Goal: Information Seeking & Learning: Learn about a topic

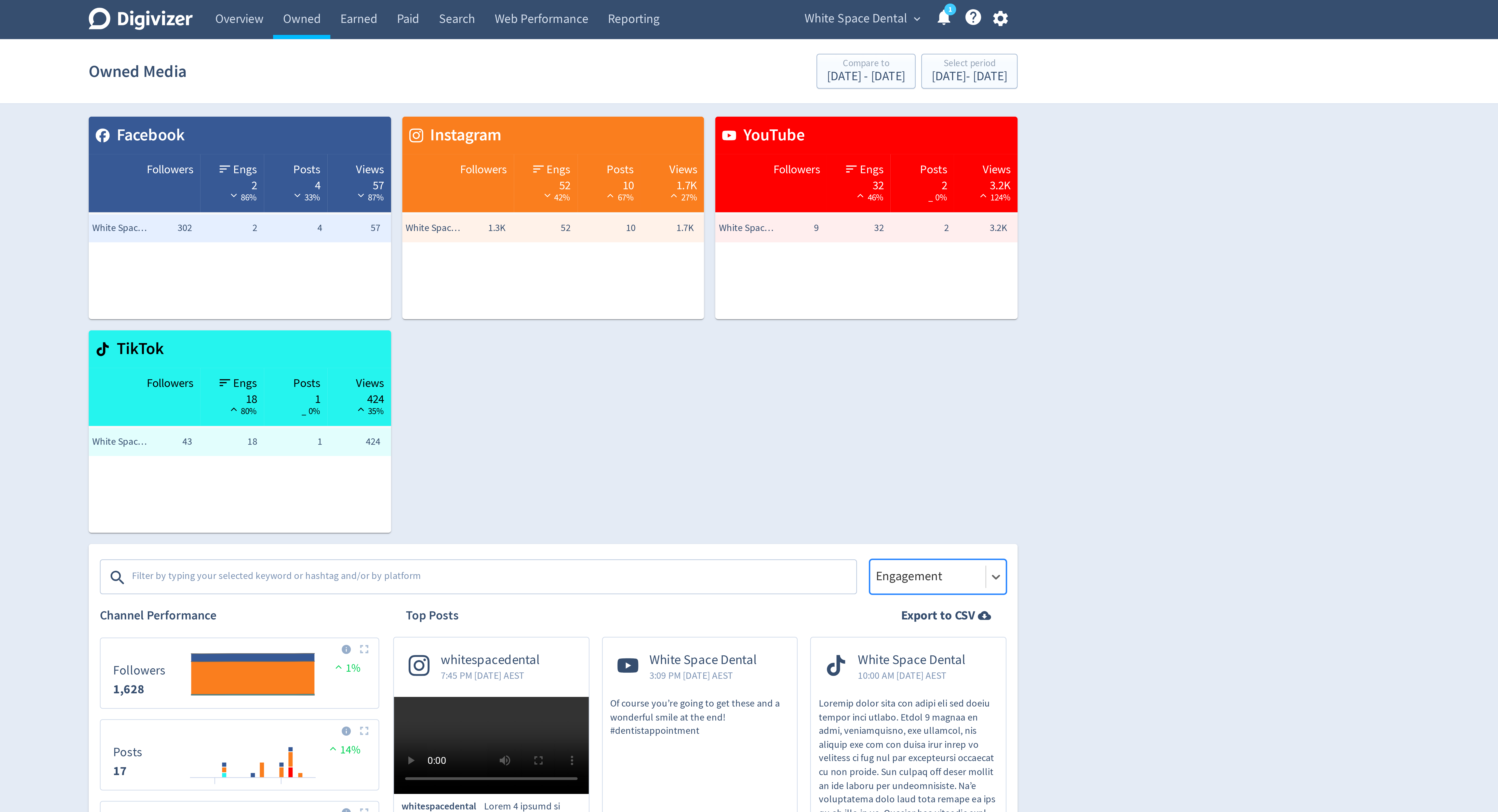
click at [887, 210] on div at bounding box center [886, 210] width 39 height 8
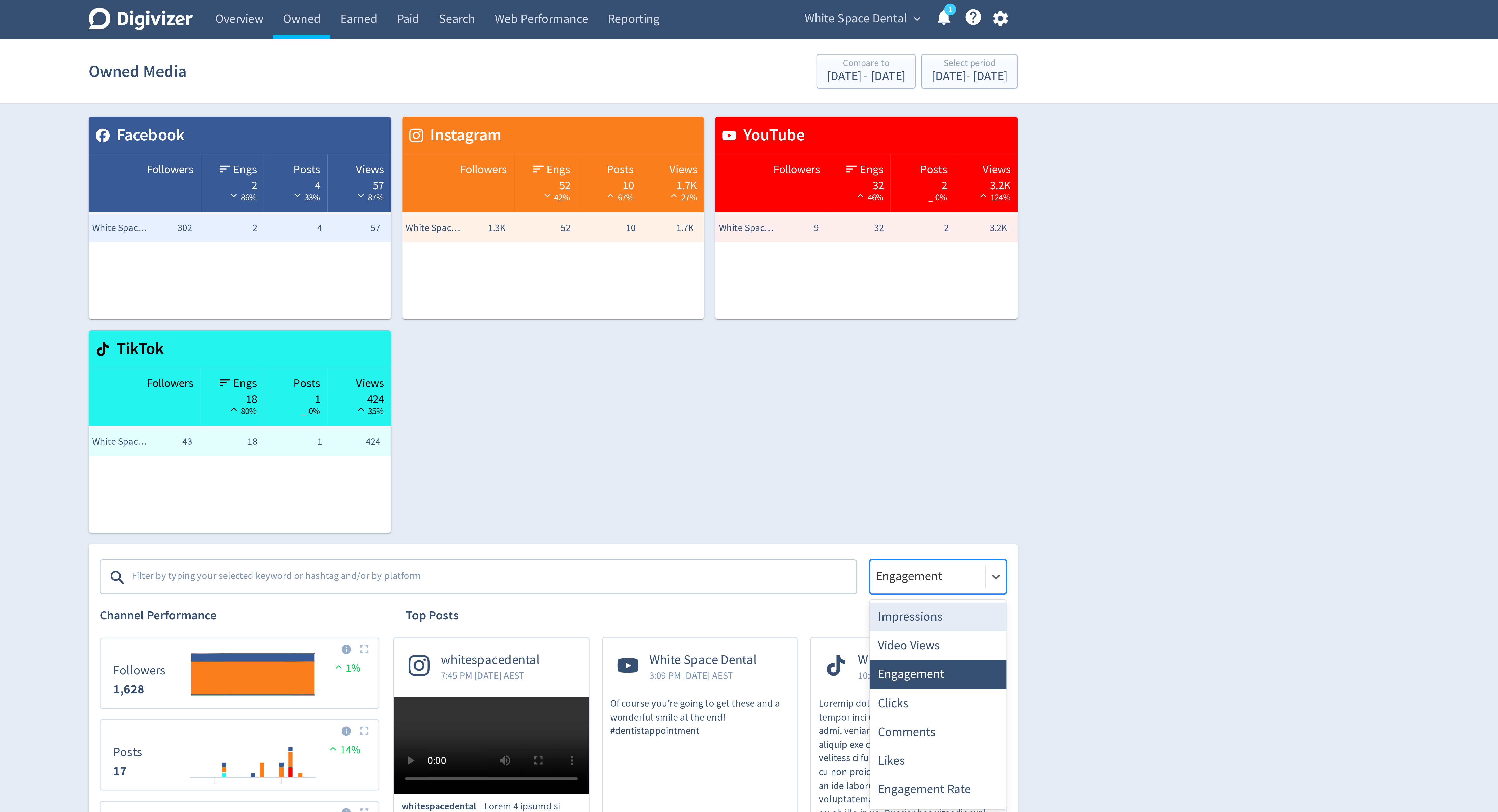
click at [883, 224] on div "Impressions" at bounding box center [889, 225] width 50 height 10
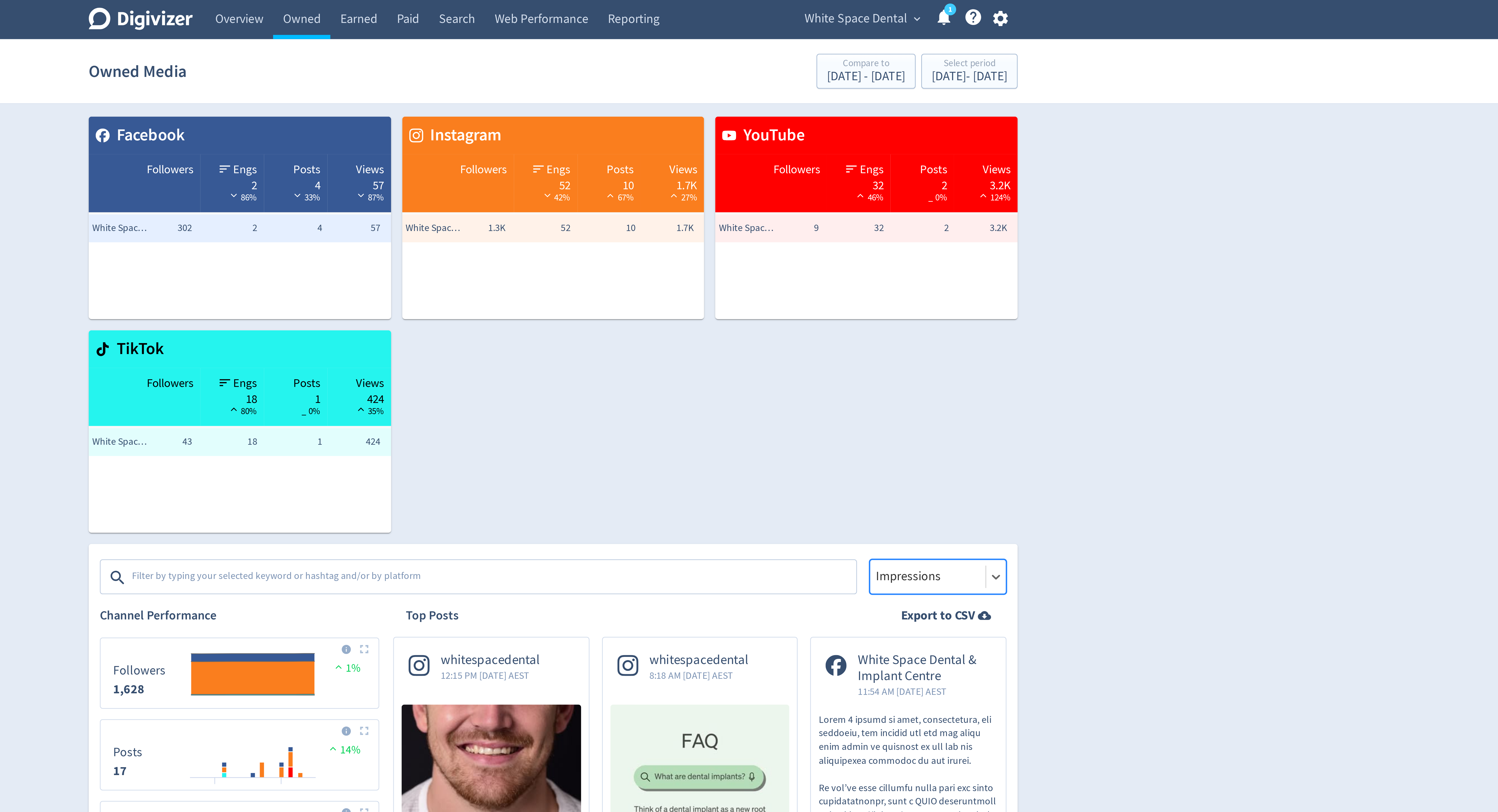
click at [657, 210] on textarea at bounding box center [727, 211] width 264 height 10
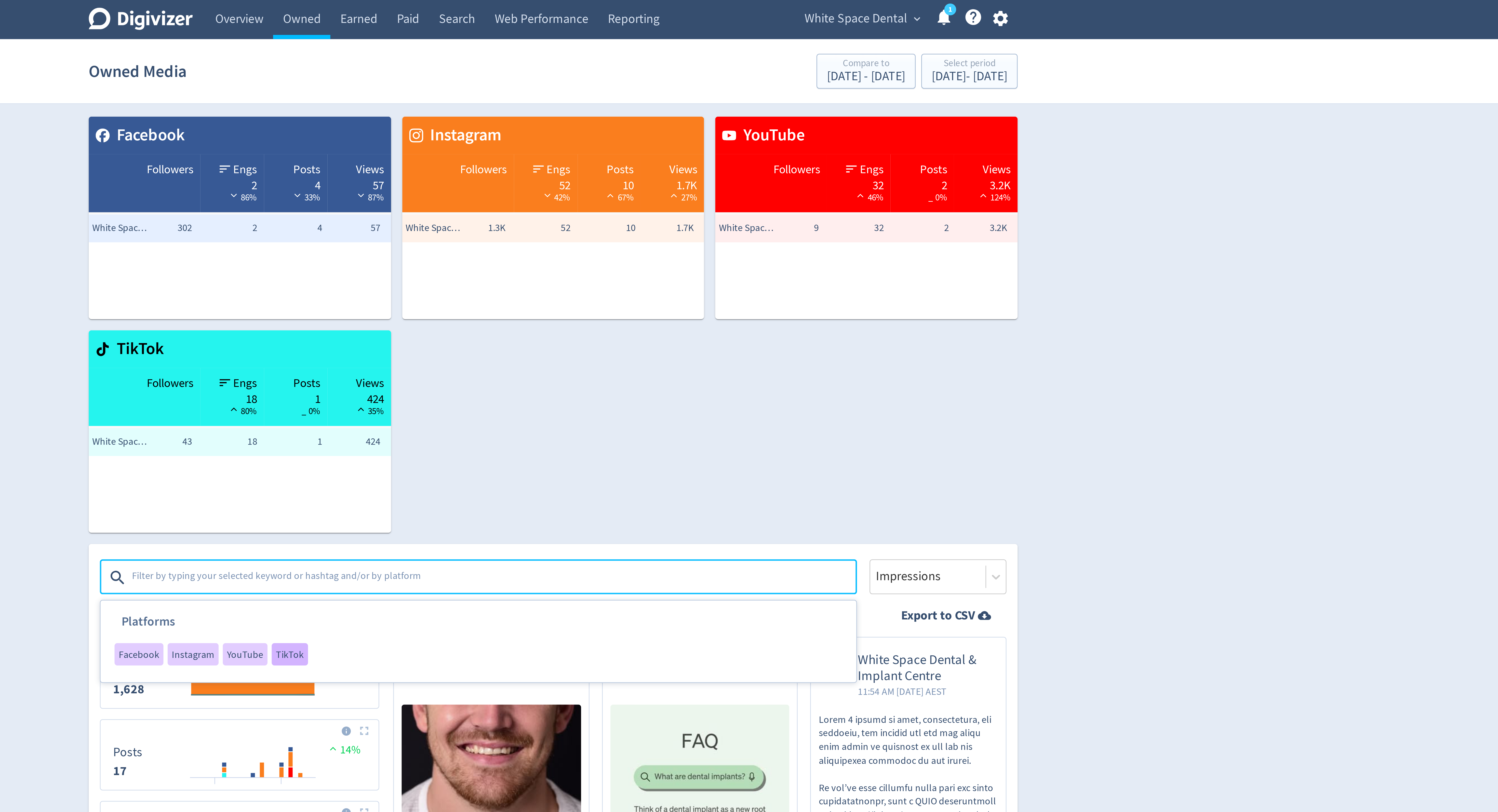
click at [649, 242] on div "TikTok" at bounding box center [652, 238] width 13 height 8
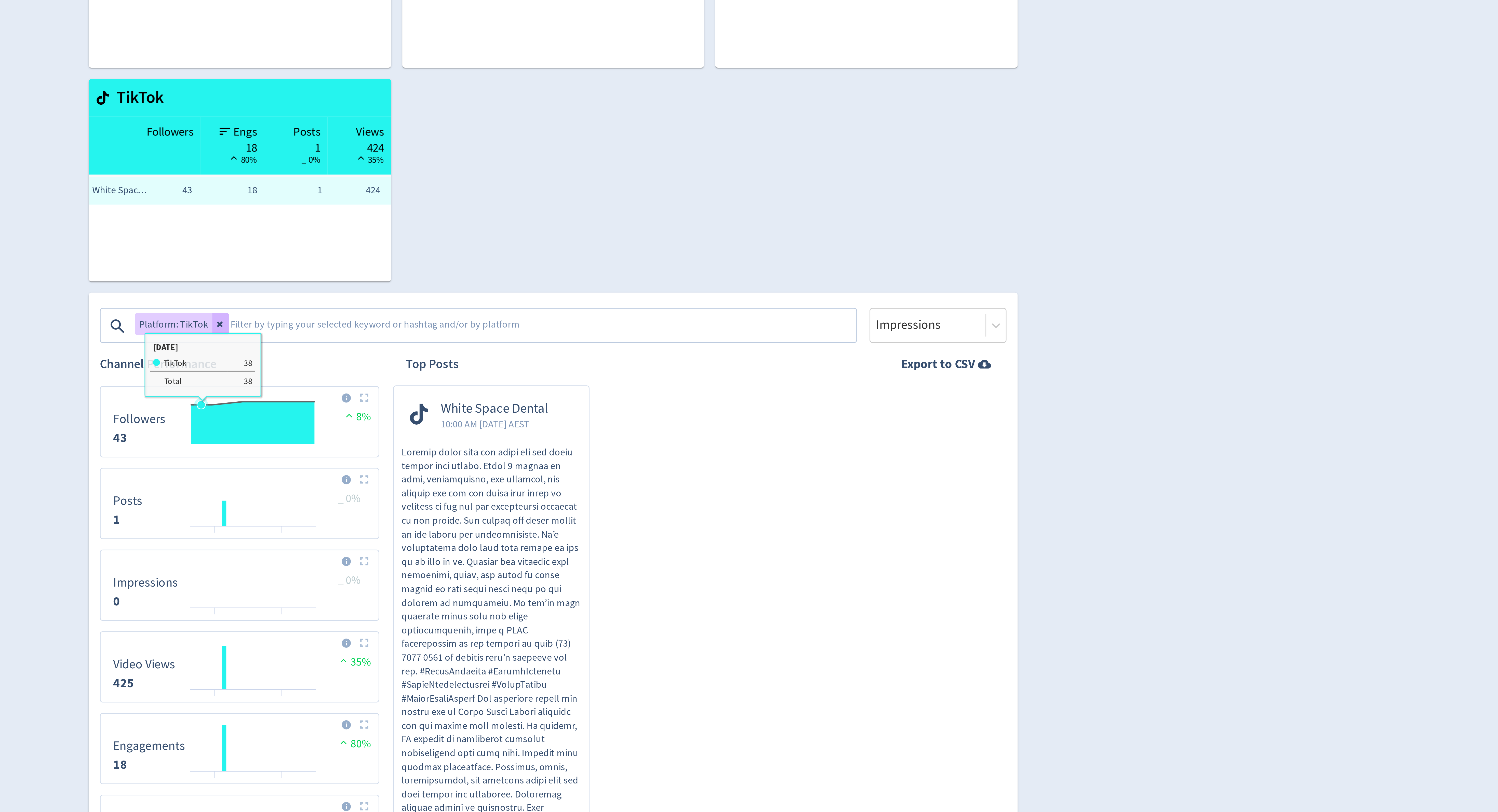
click at [622, 238] on icon "\a Followers\a 43\a" at bounding box center [639, 239] width 45 height 1
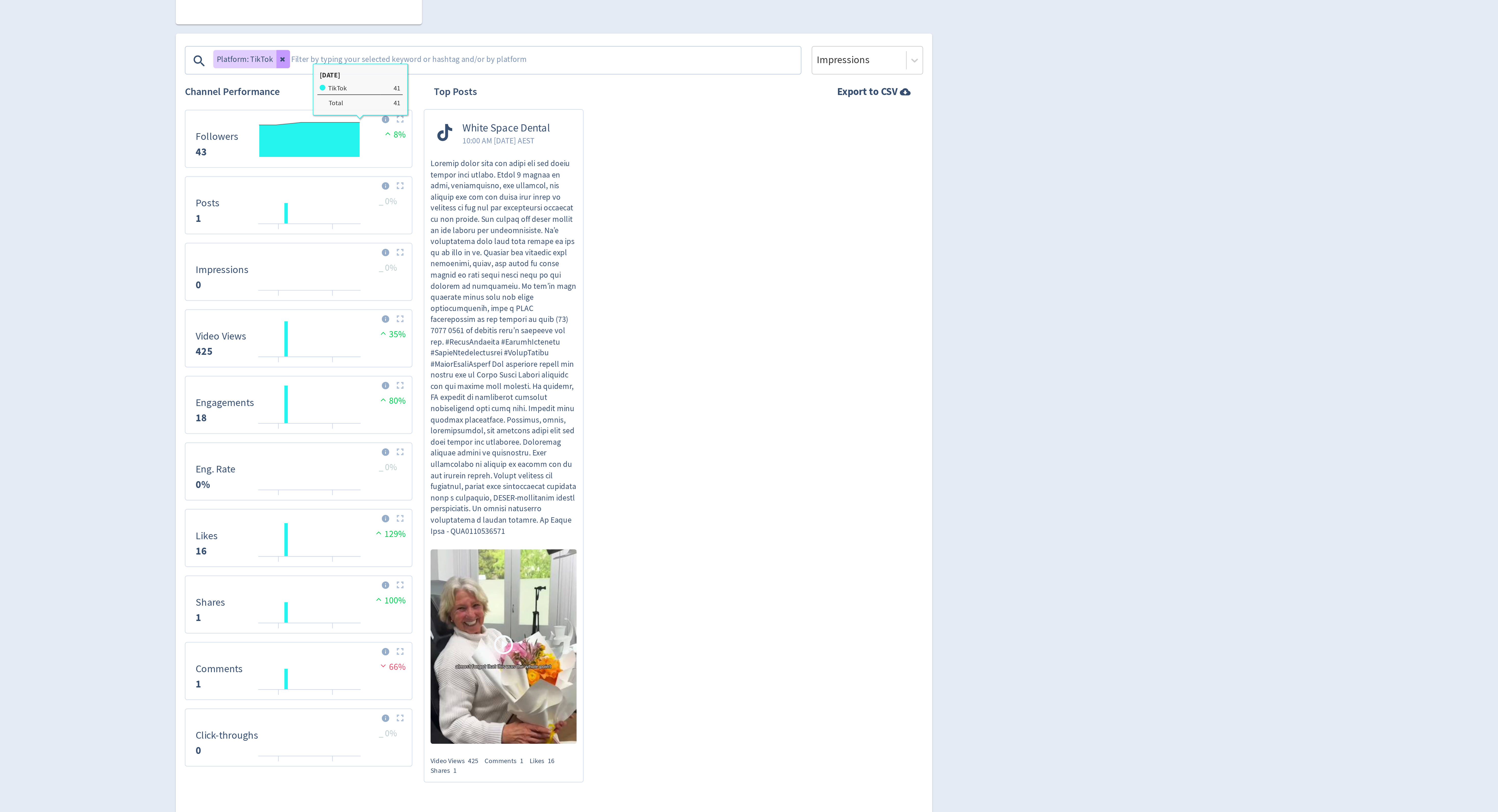
click at [628, 210] on icon at bounding box center [627, 209] width 3 height 3
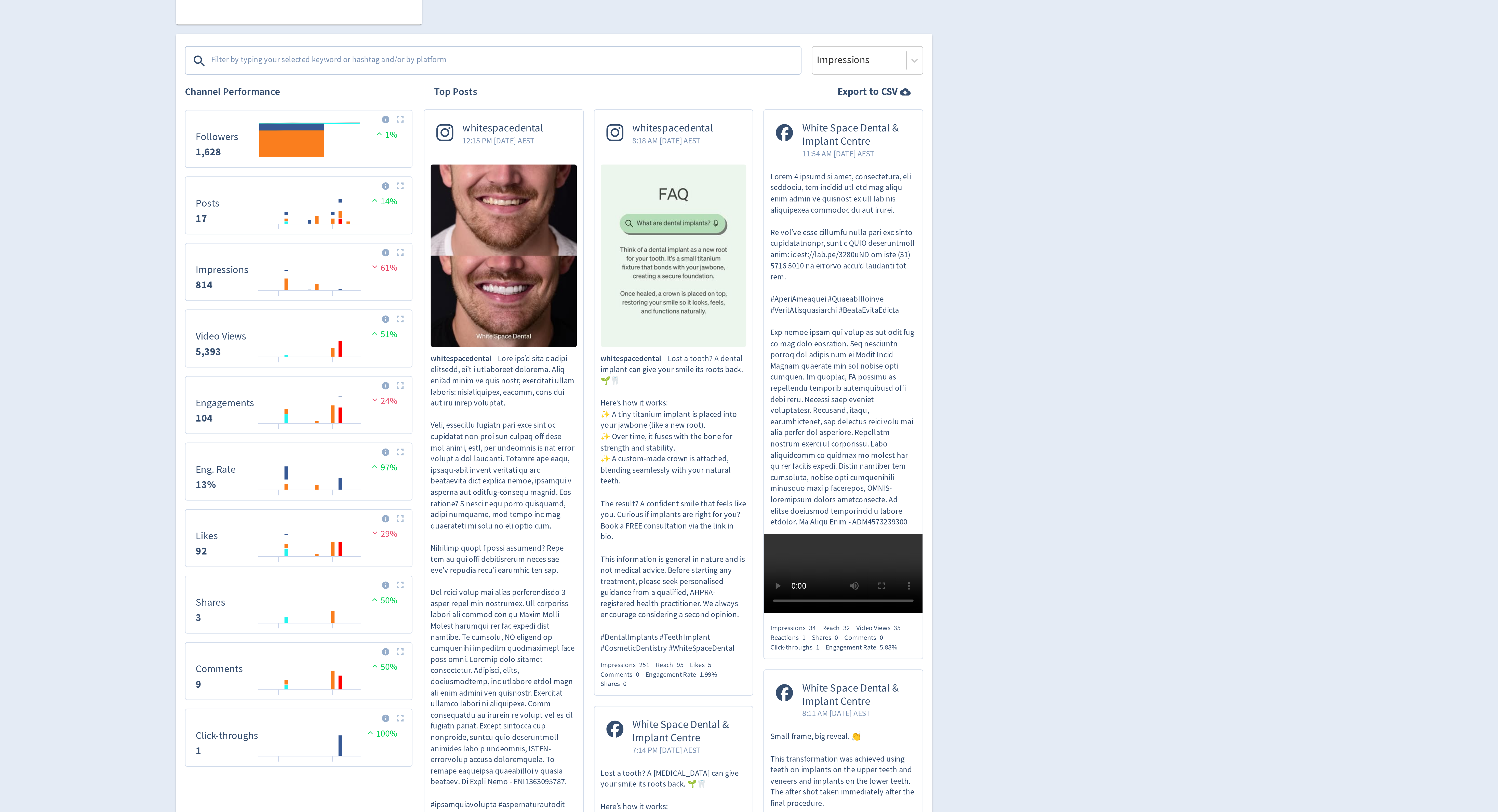
click at [636, 209] on textarea at bounding box center [727, 211] width 264 height 10
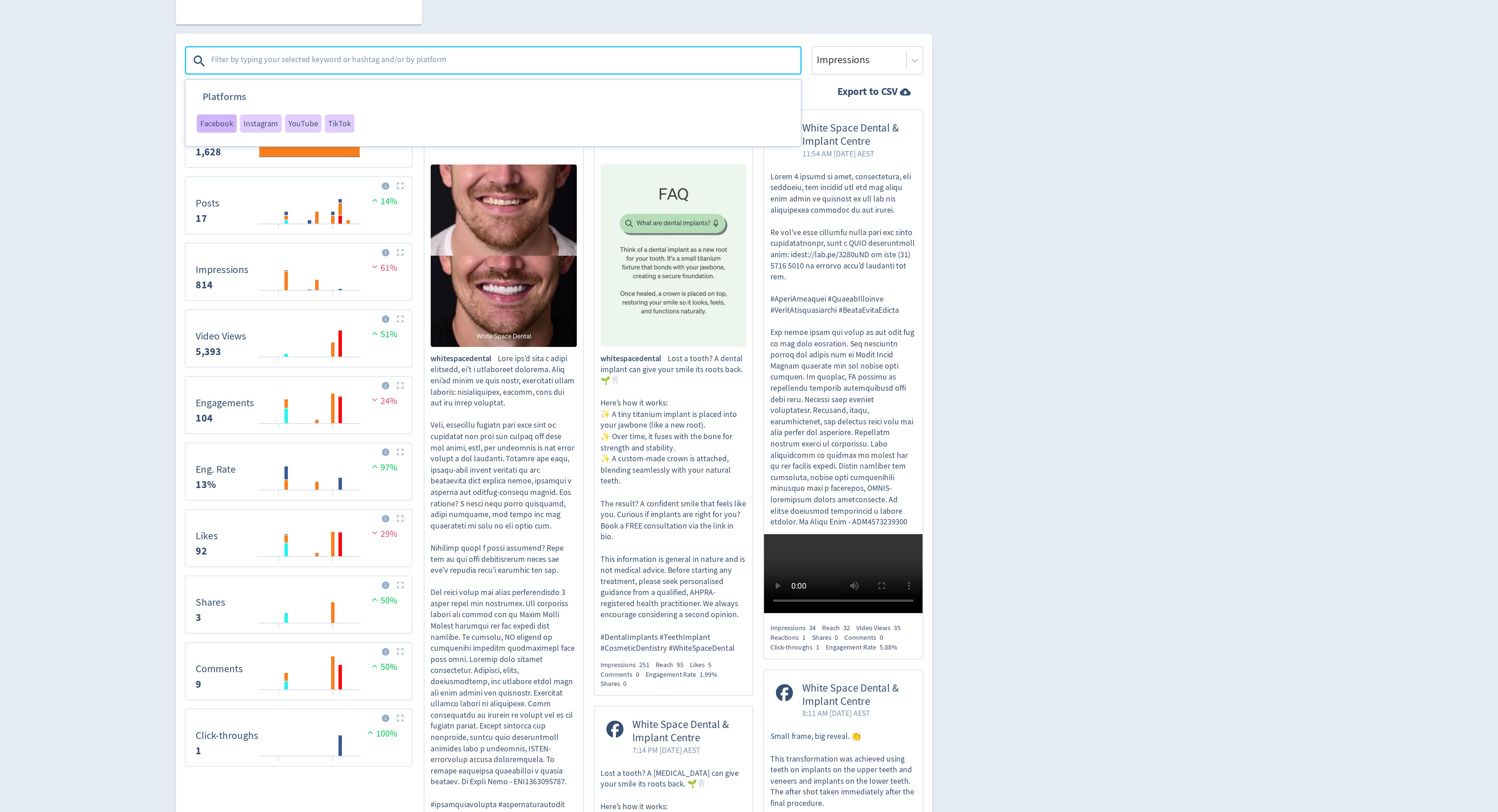
click at [594, 238] on span "Facebook" at bounding box center [598, 238] width 15 height 3
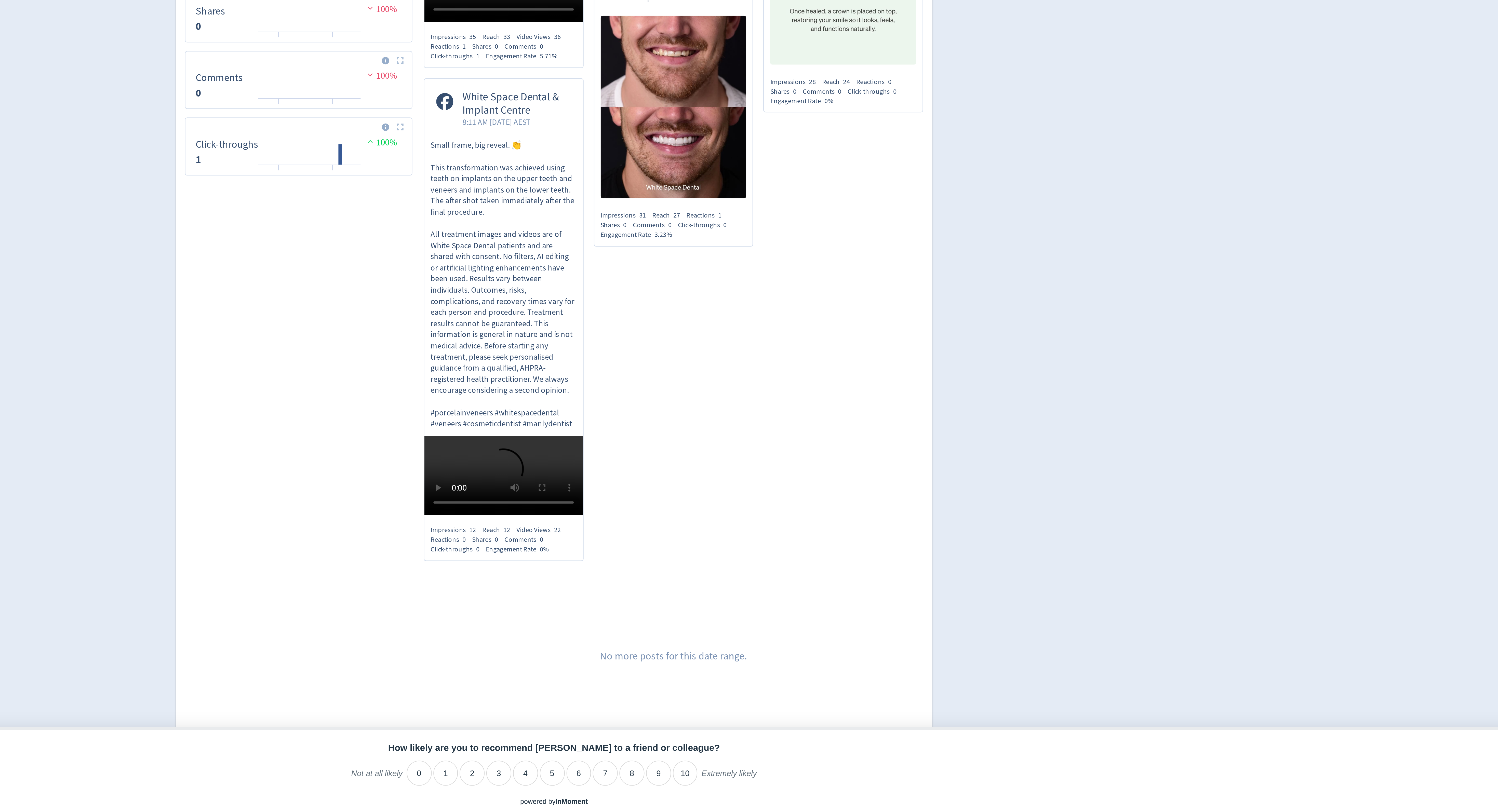
scroll to position [34, 0]
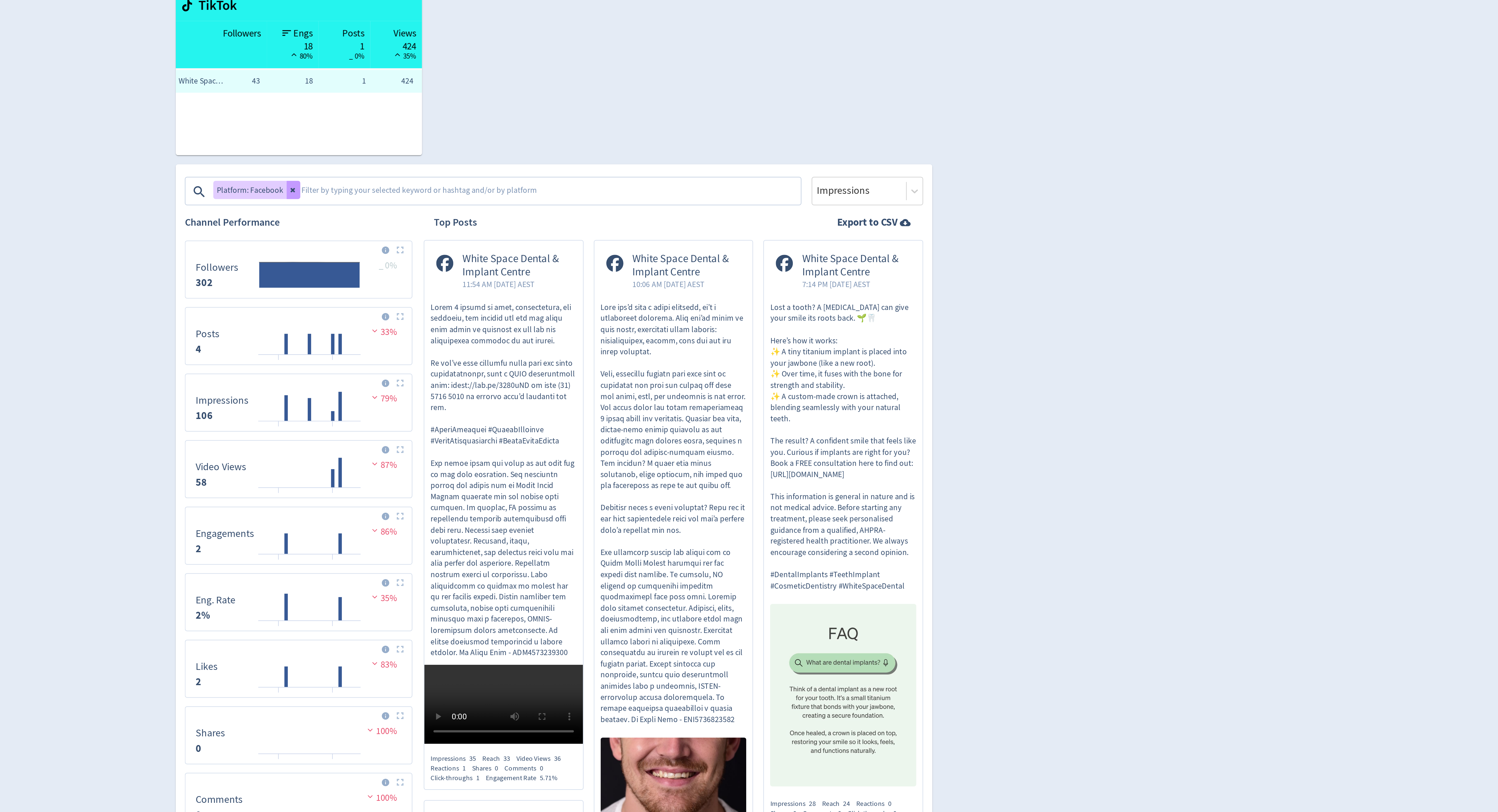
click at [631, 206] on button at bounding box center [632, 210] width 6 height 8
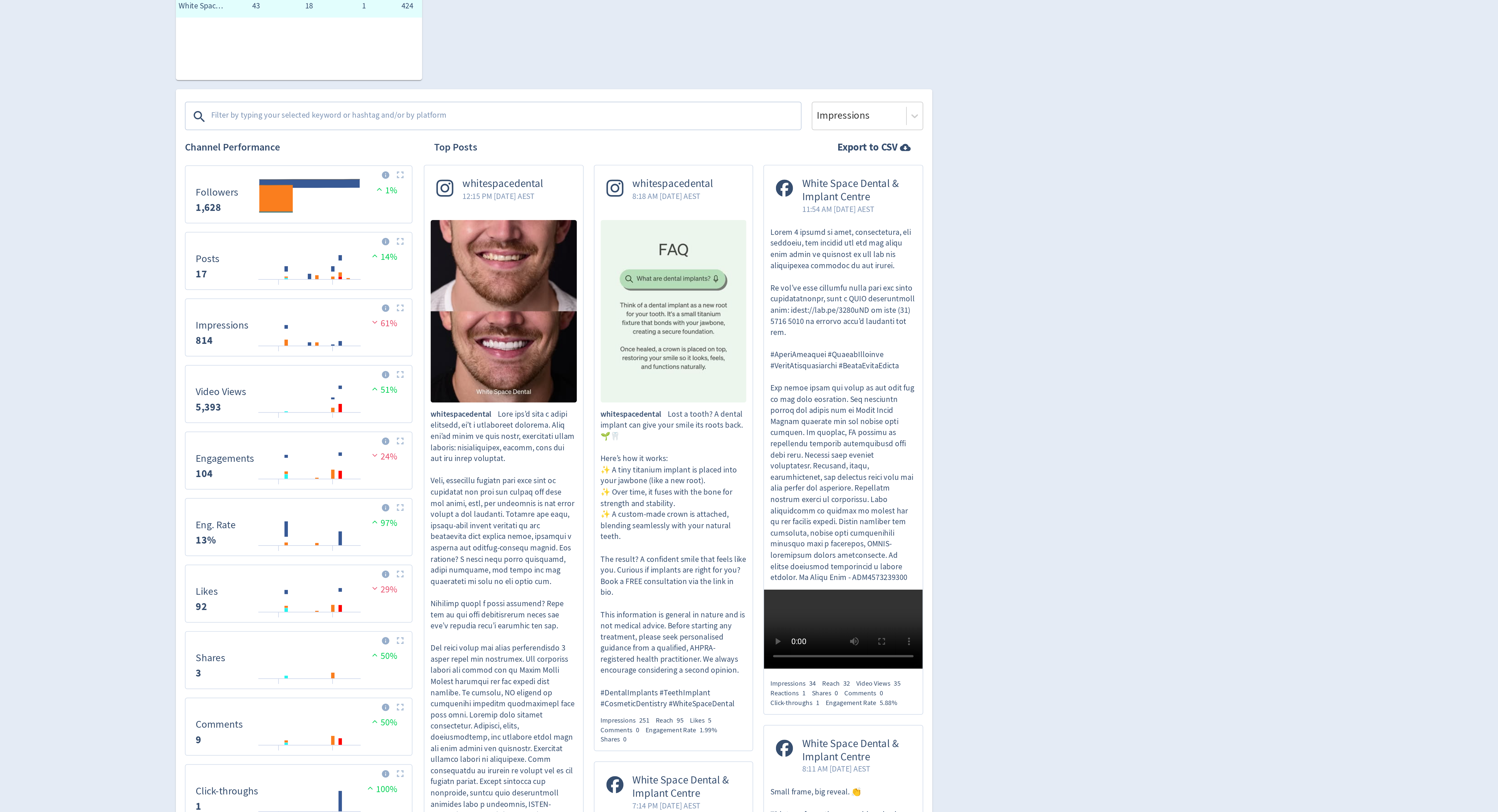
click at [633, 177] on textarea at bounding box center [727, 177] width 264 height 10
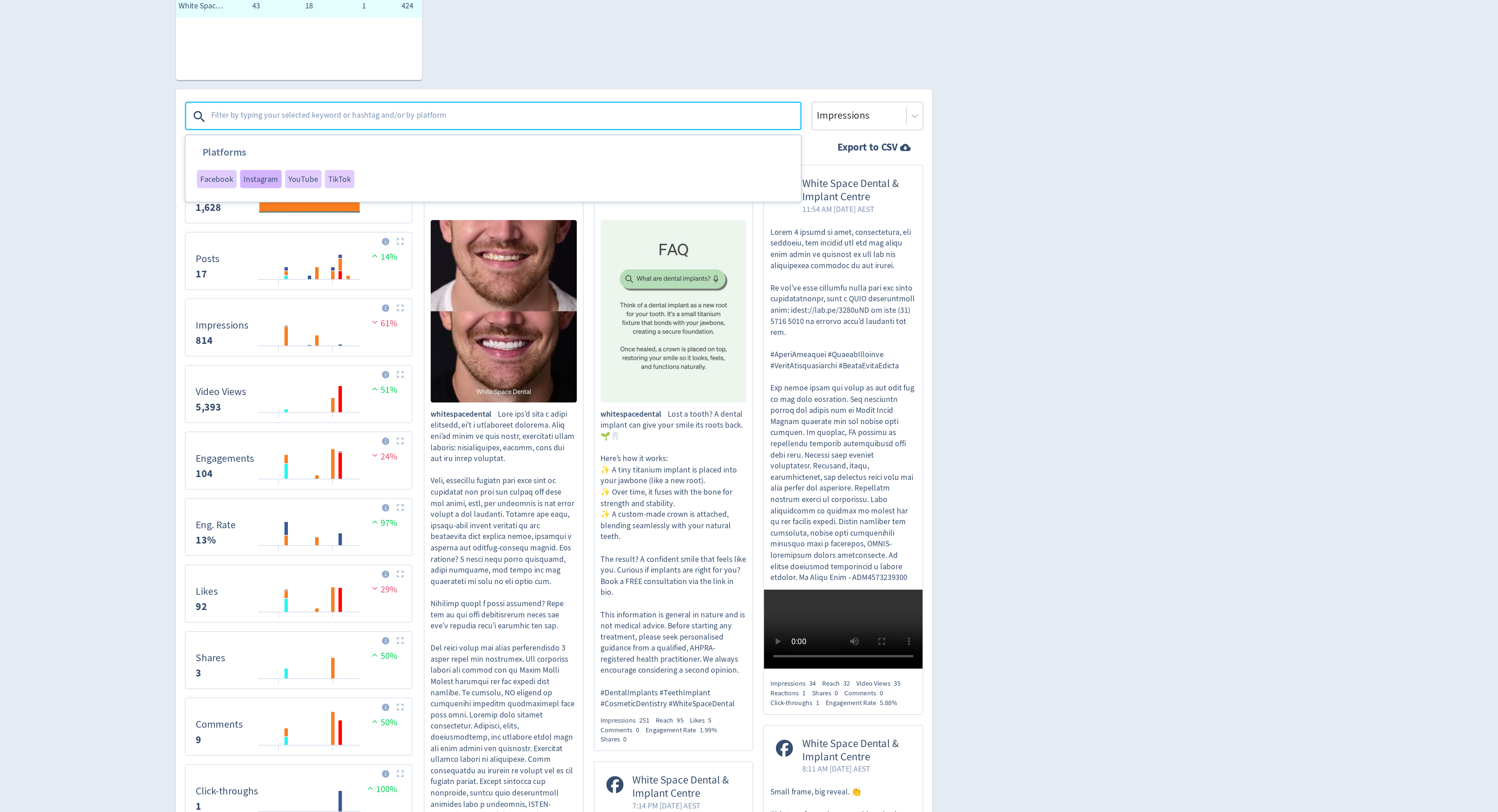
click at [616, 202] on div "Instagram" at bounding box center [618, 205] width 19 height 8
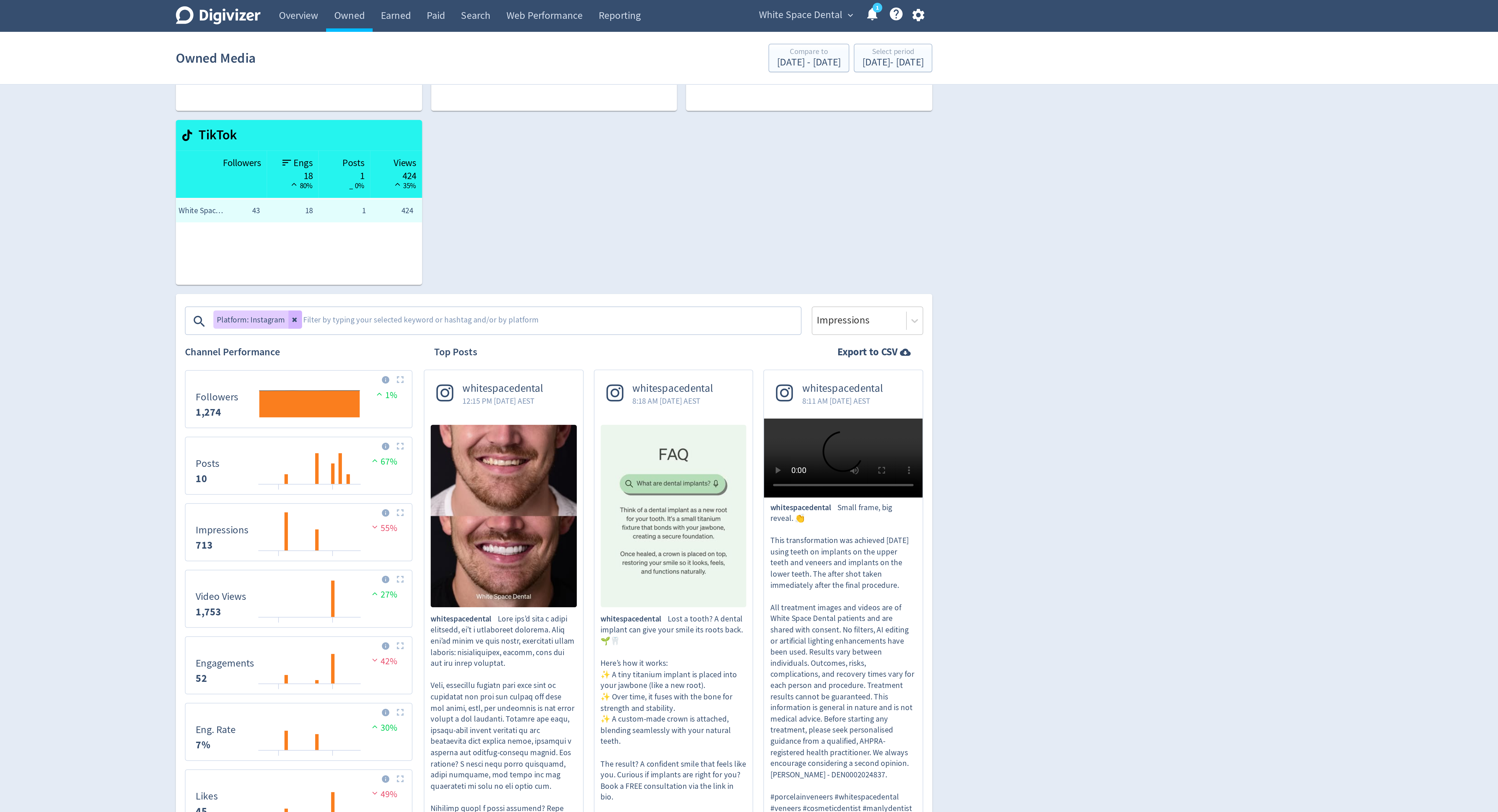
scroll to position [56, 0]
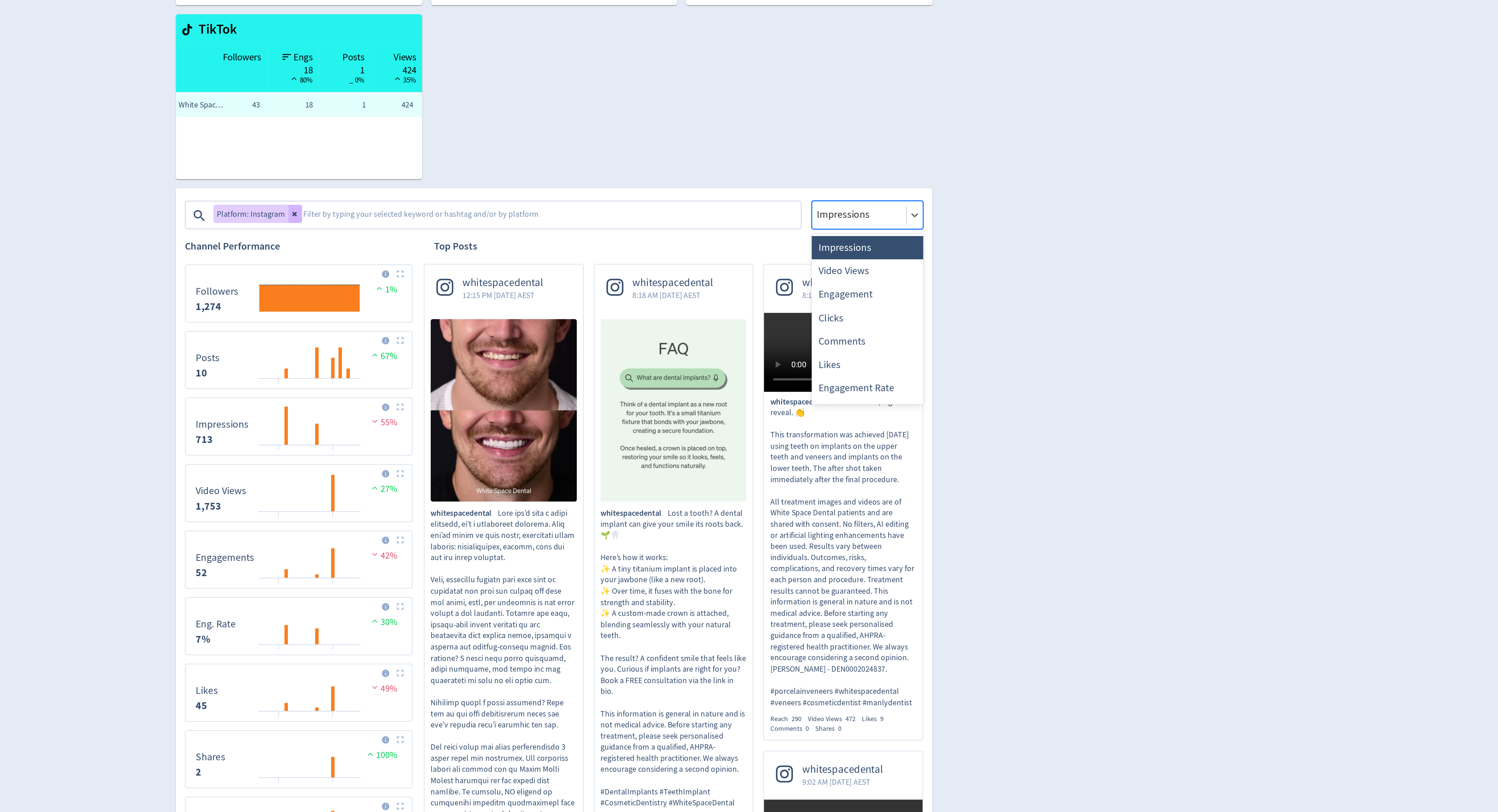
click at [879, 159] on div "Impressions" at bounding box center [889, 154] width 50 height 13
click at [875, 187] on div "Engagement" at bounding box center [889, 189] width 50 height 10
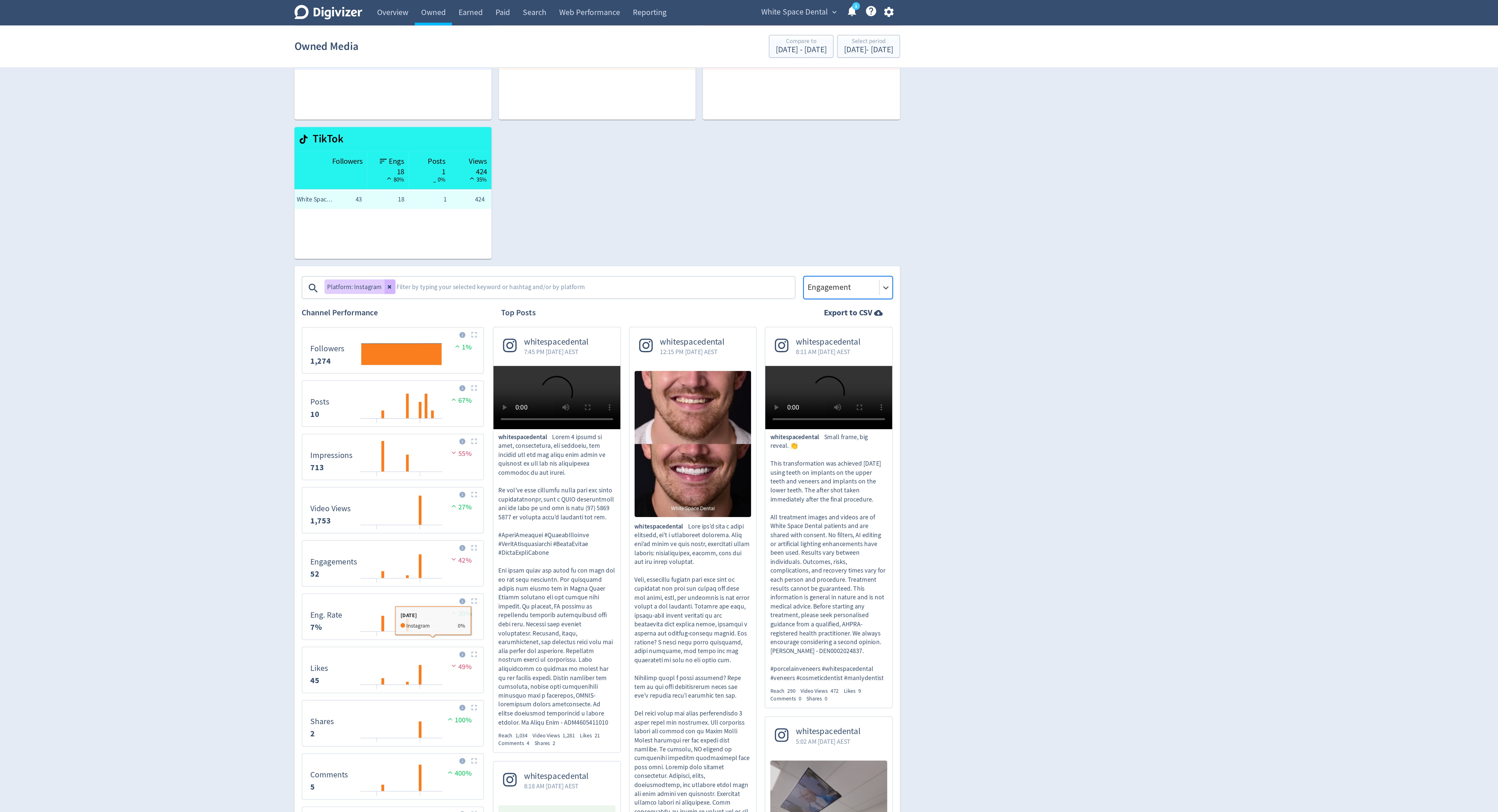
scroll to position [23, 0]
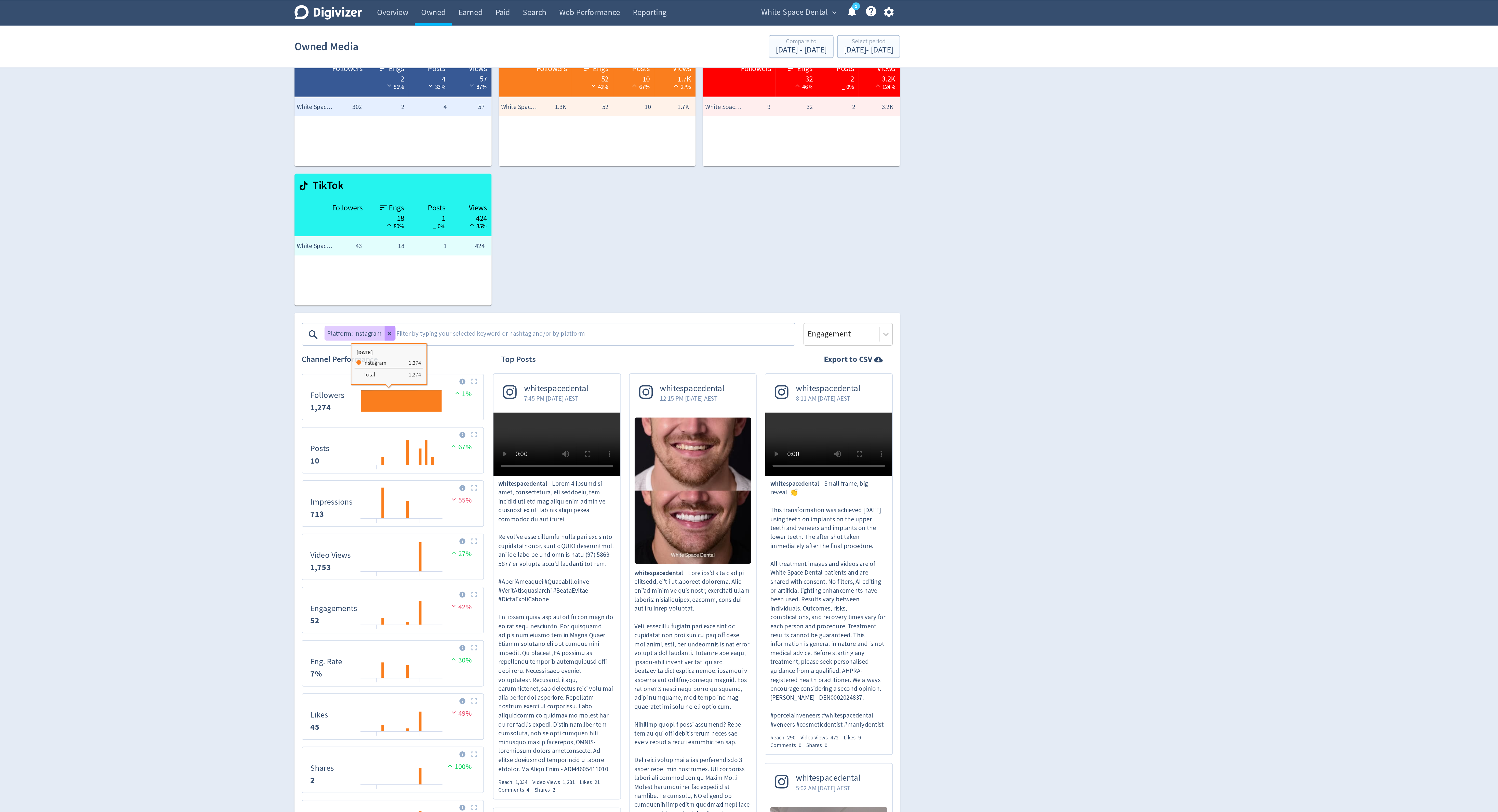
click at [632, 187] on icon at bounding box center [633, 187] width 2 height 2
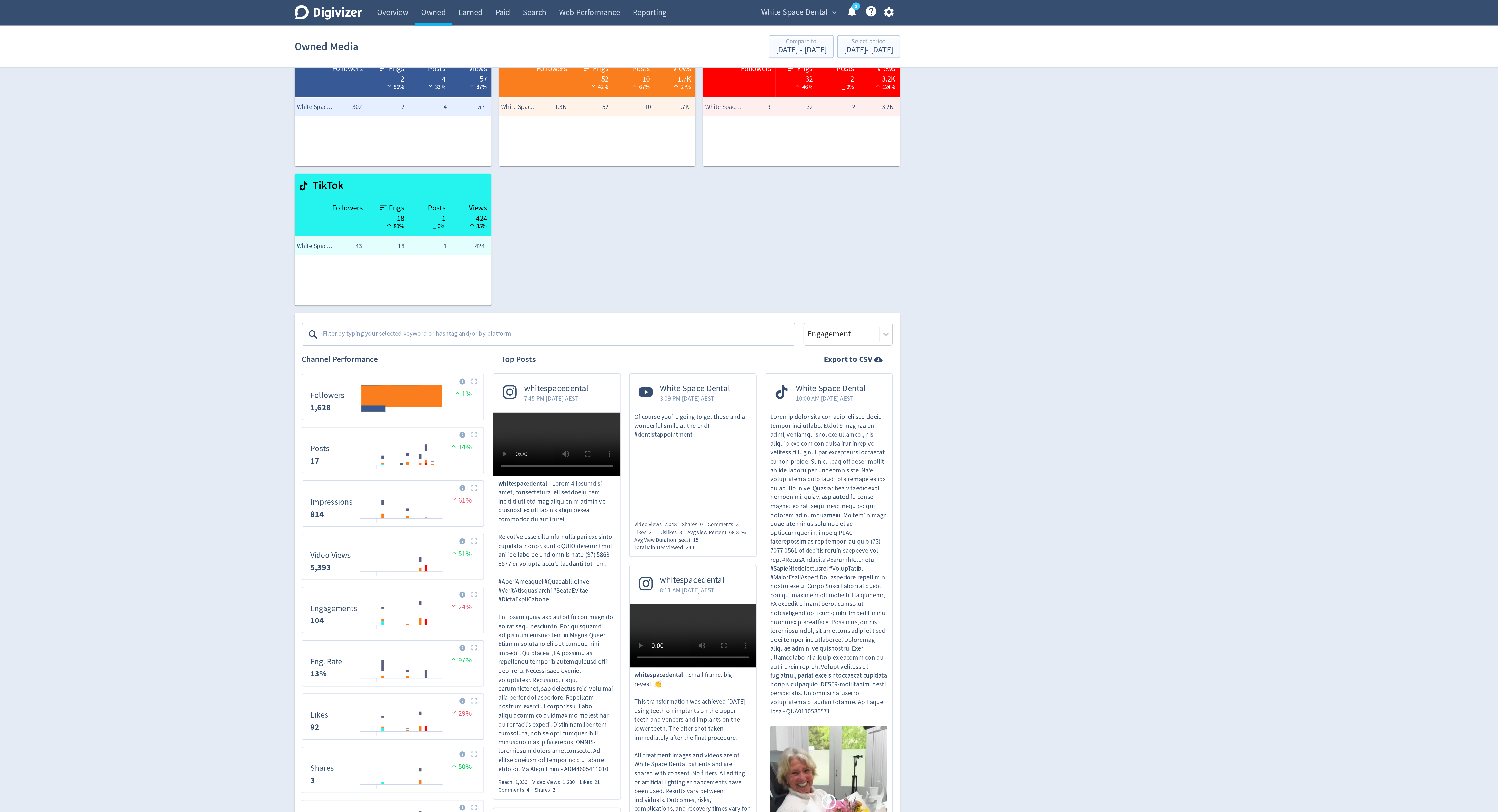
click at [639, 187] on textarea at bounding box center [727, 187] width 264 height 10
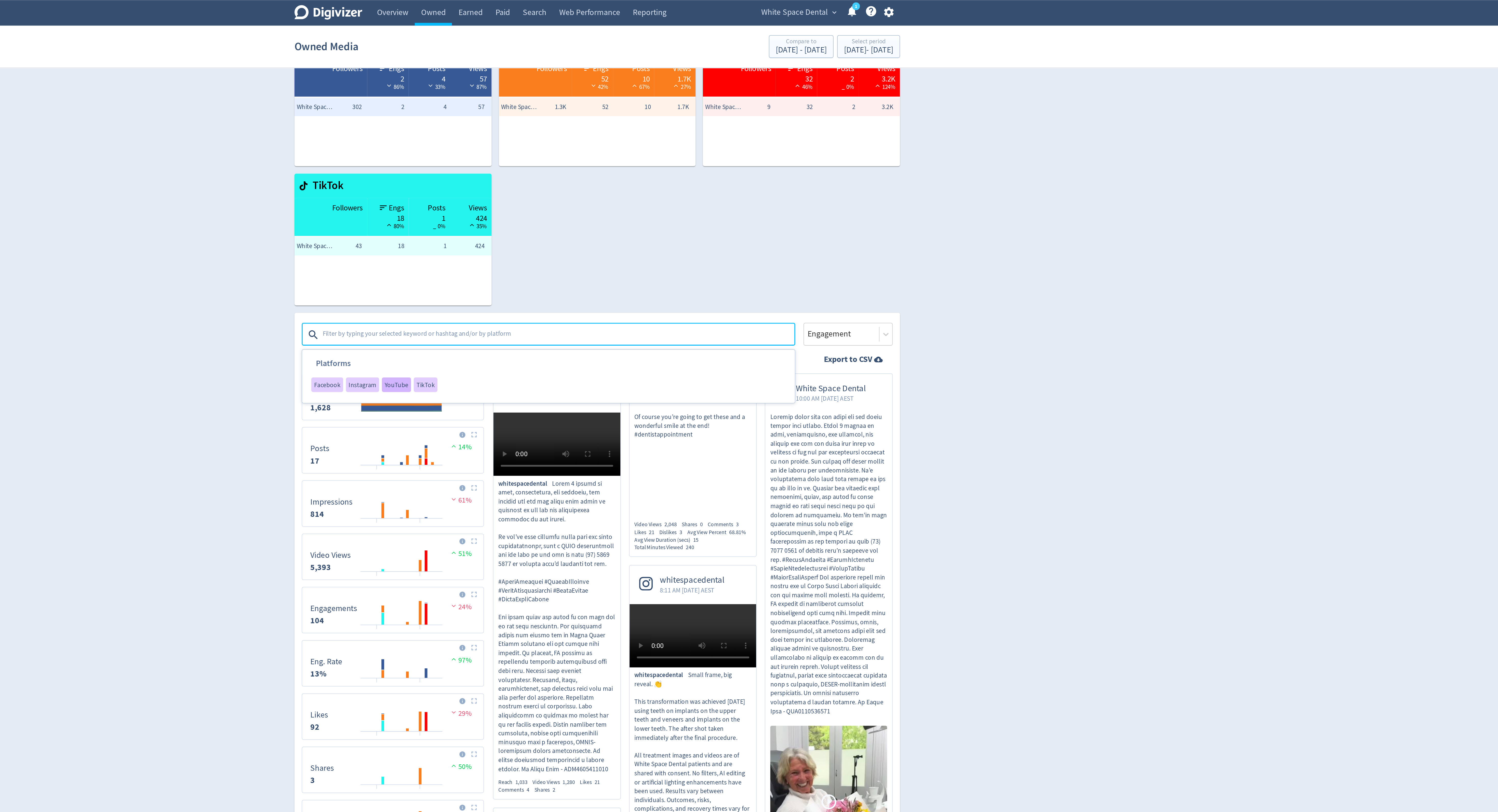
click at [635, 216] on span "YouTube" at bounding box center [636, 215] width 13 height 3
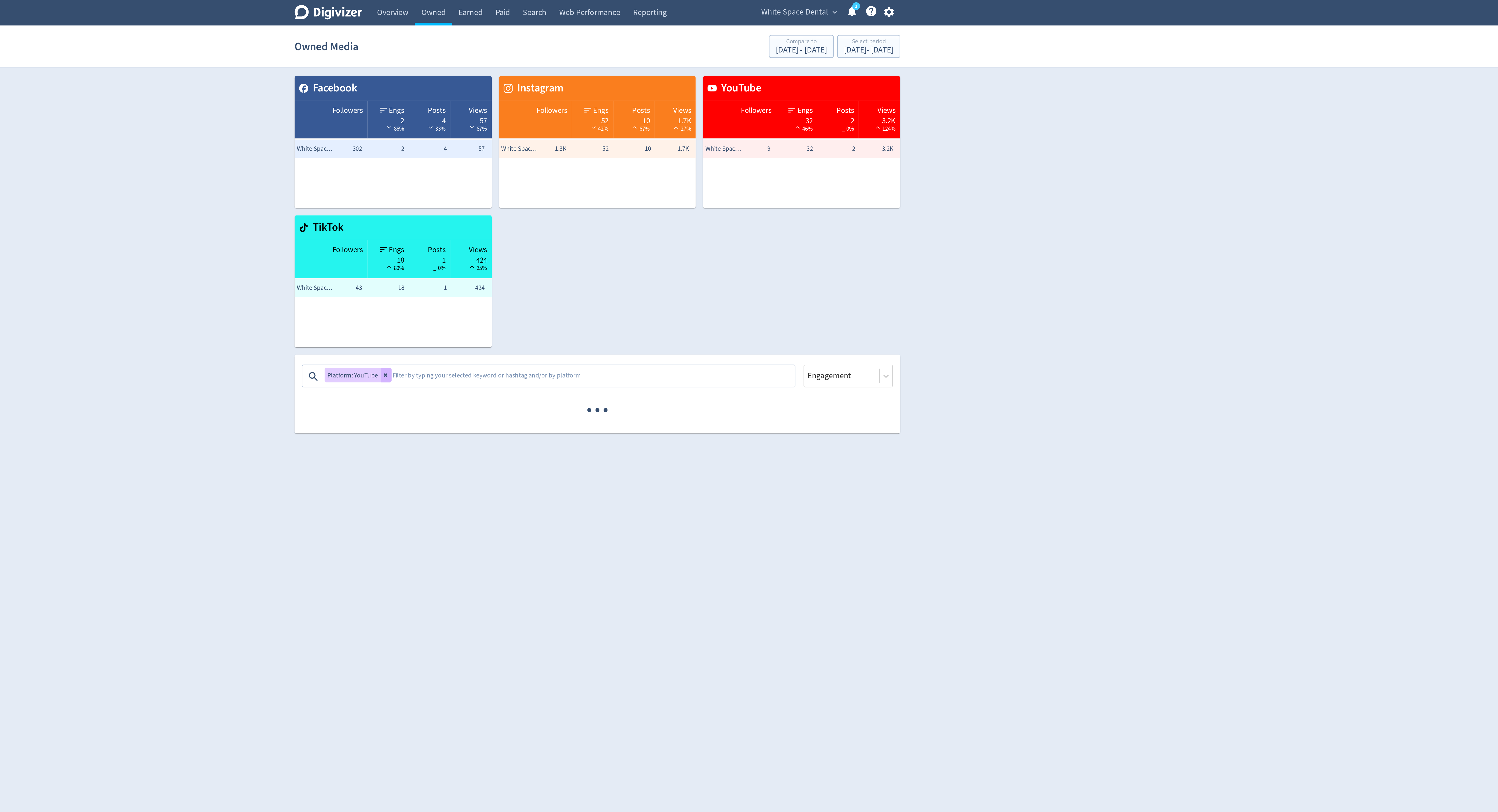
scroll to position [0, 0]
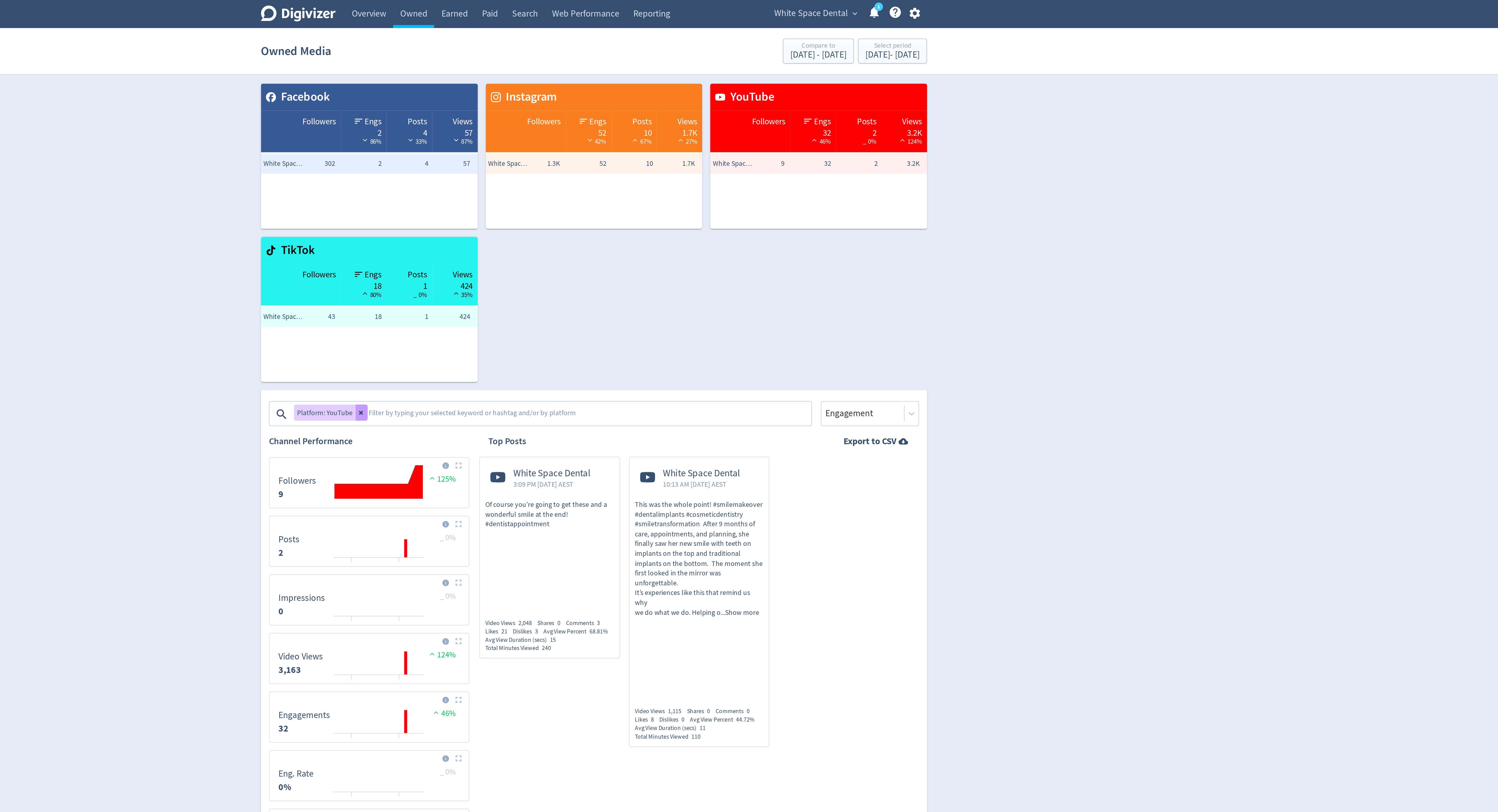
click at [631, 210] on icon at bounding box center [630, 209] width 3 height 3
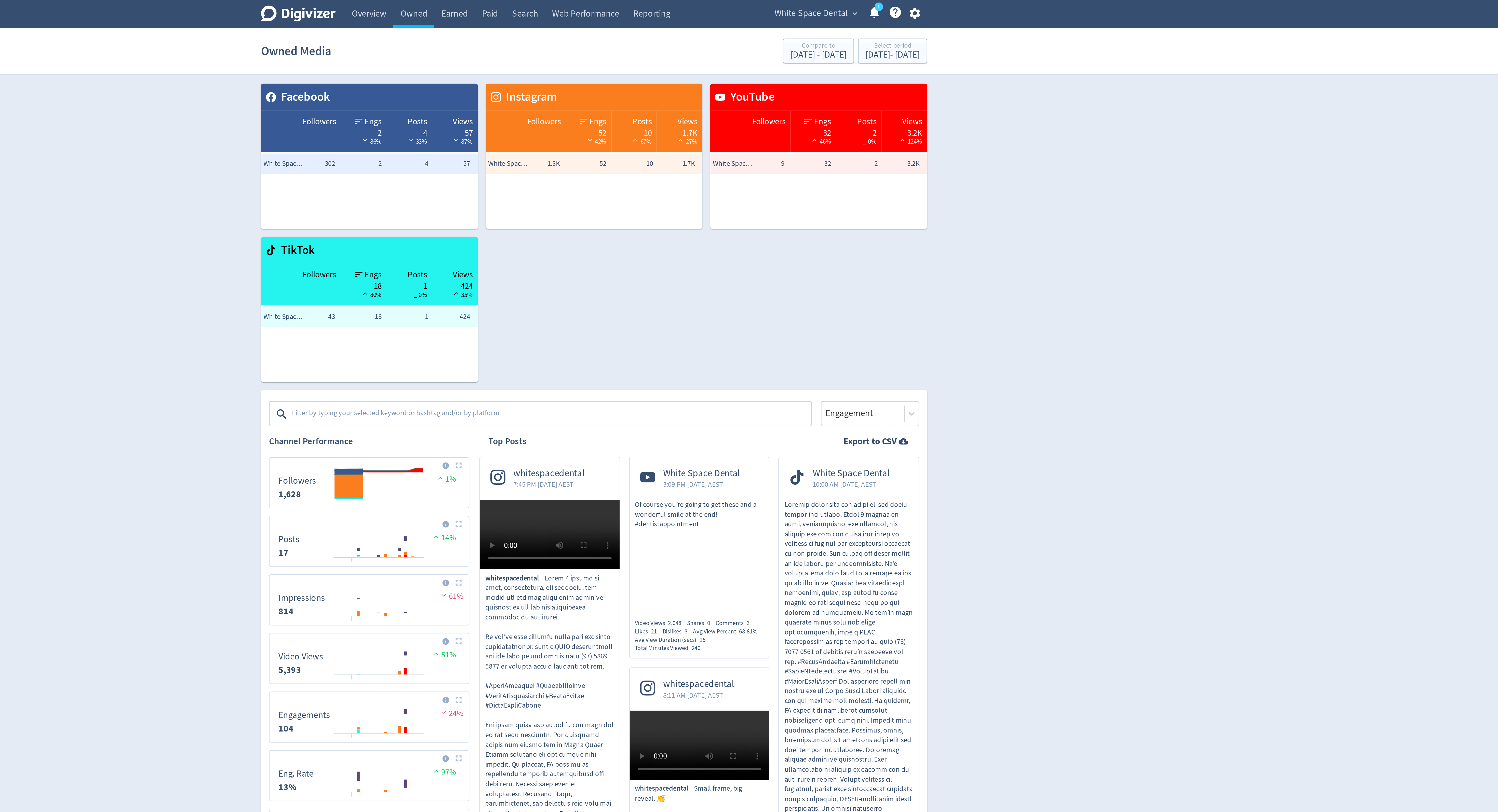
click at [631, 210] on textarea at bounding box center [727, 211] width 264 height 10
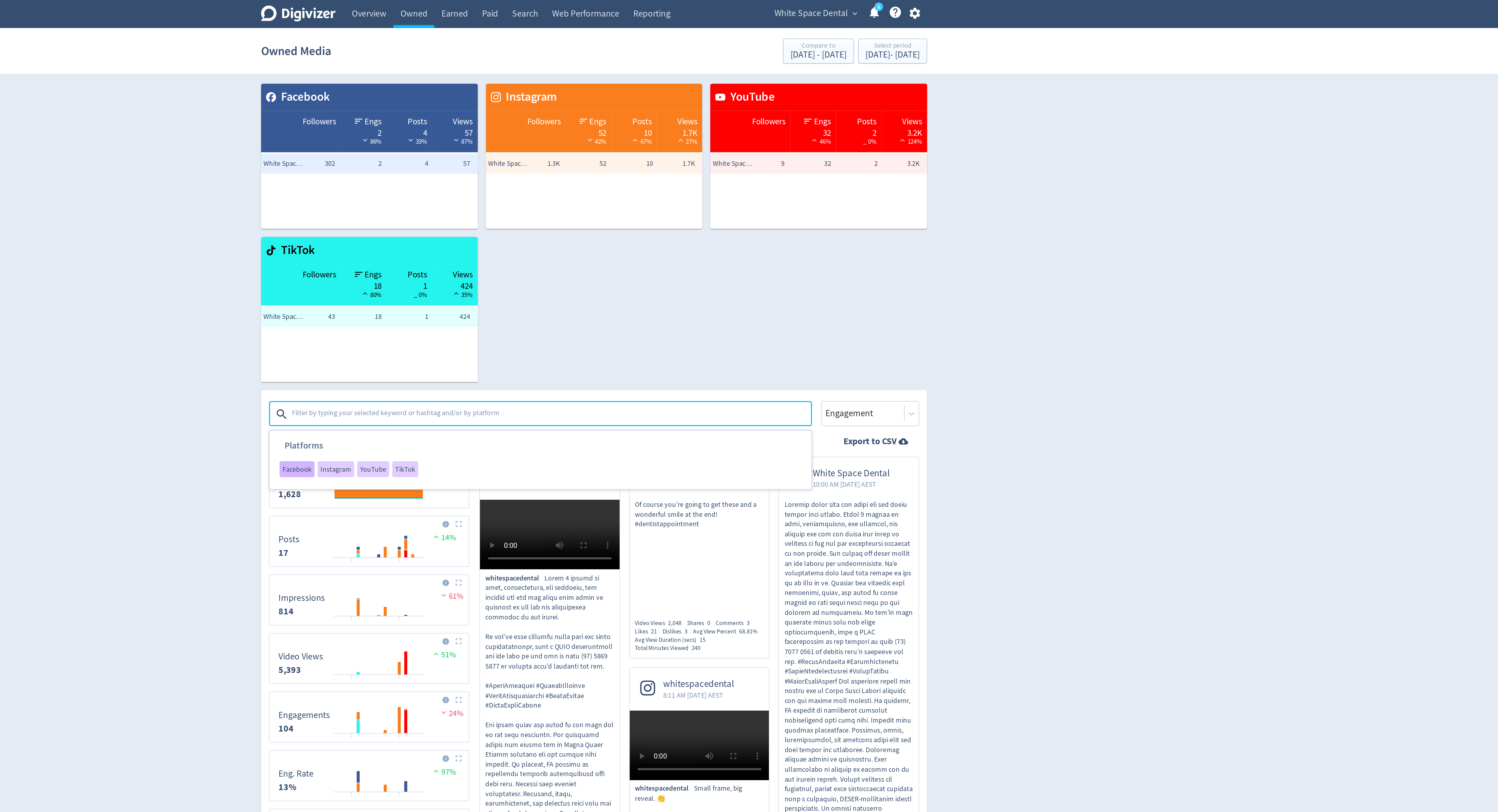
click at [598, 239] on span "Facebook" at bounding box center [598, 238] width 15 height 3
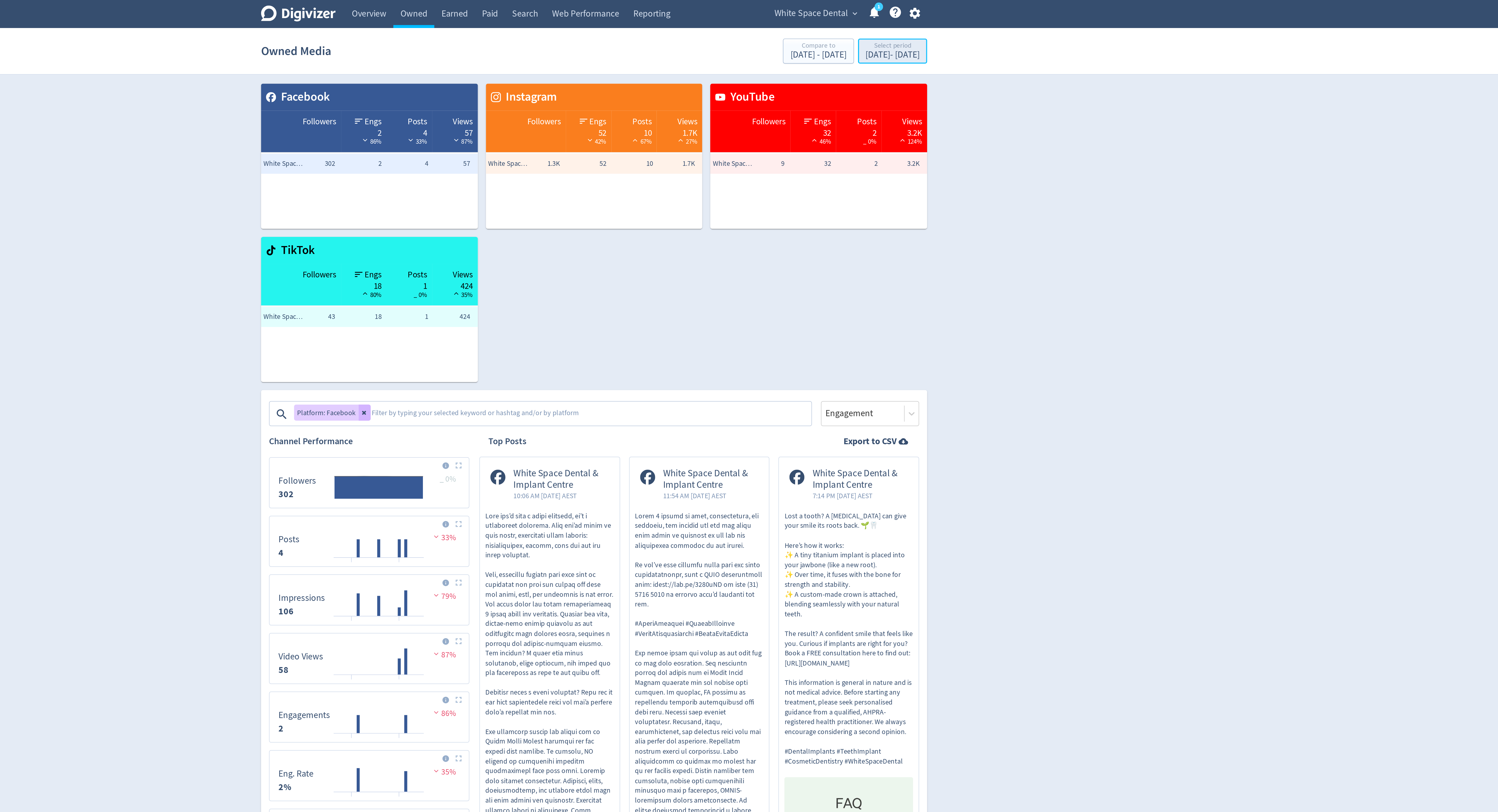
click at [901, 20] on button "Select period [DATE] - [DATE]" at bounding box center [901, 26] width 35 height 13
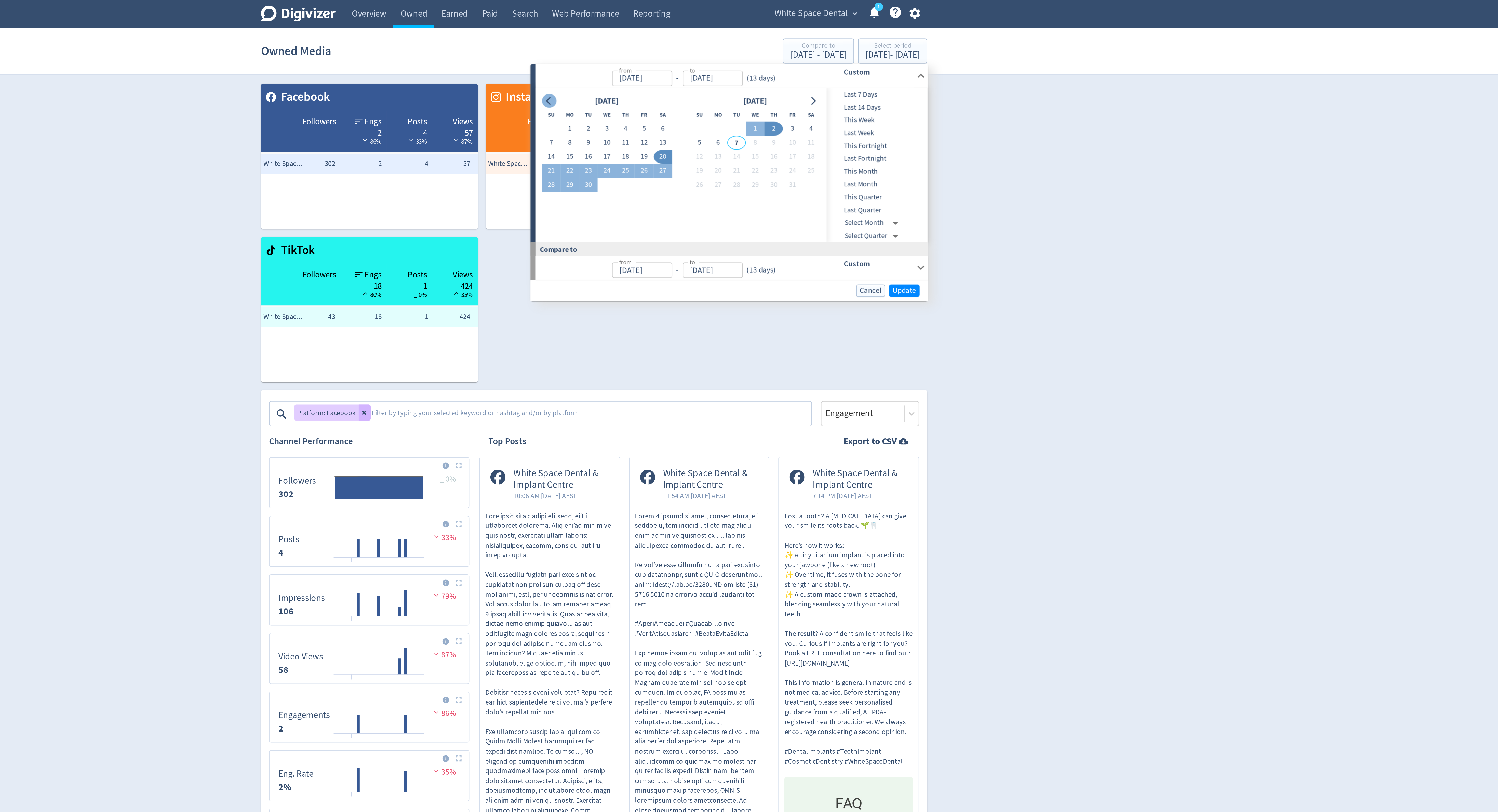
click at [725, 53] on icon "Go to previous month" at bounding box center [726, 51] width 4 height 4
click at [747, 63] on button "1" at bounding box center [746, 65] width 9 height 7
type input "[DATE]"
click at [861, 51] on icon "Go to next month" at bounding box center [861, 51] width 2 height 4
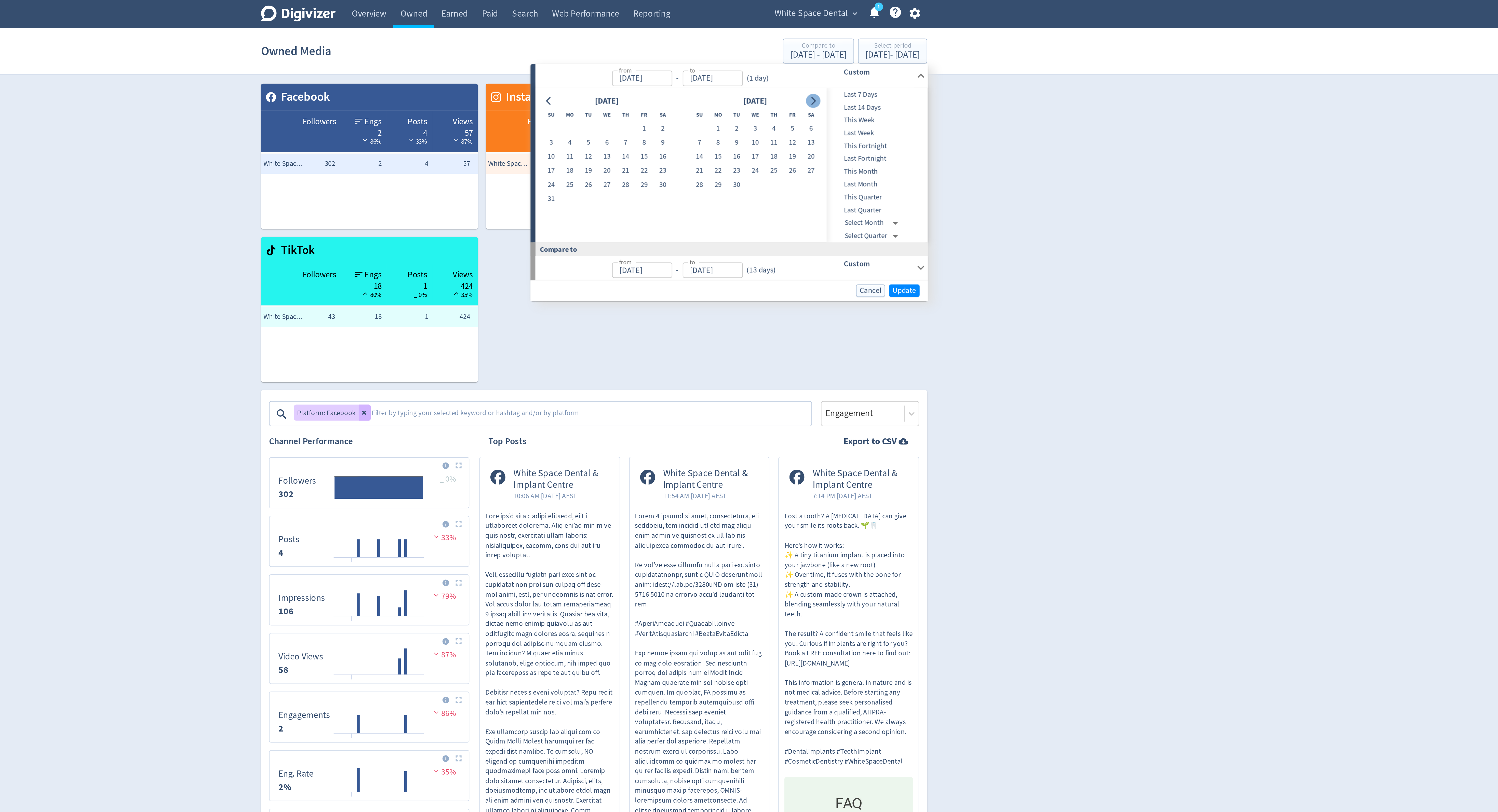
click at [861, 51] on icon "Go to next month" at bounding box center [861, 51] width 2 height 4
click at [809, 73] on button "6" at bounding box center [812, 73] width 9 height 7
type input "[DATE]"
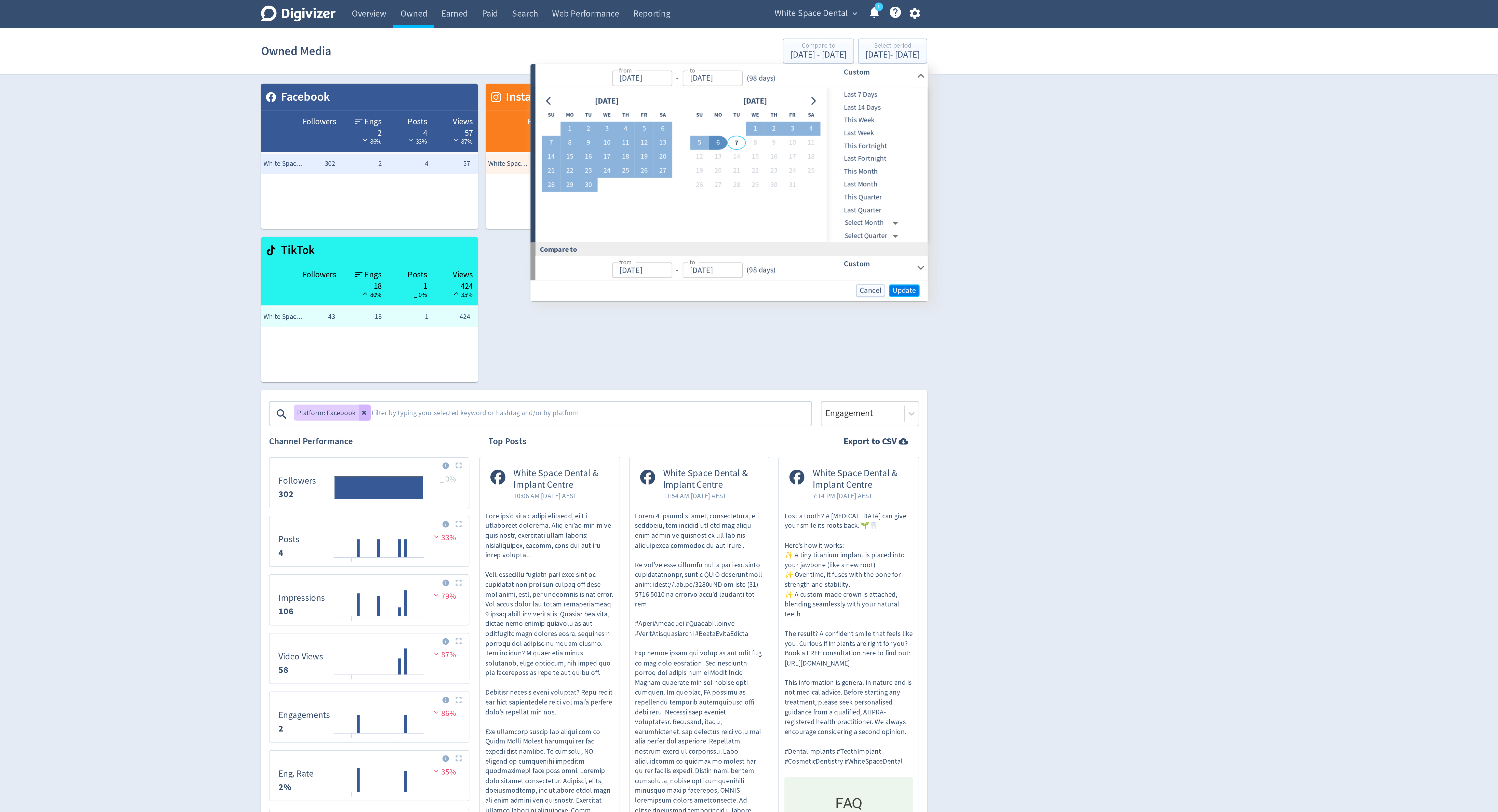
click at [903, 148] on span "Update" at bounding box center [907, 148] width 12 height 4
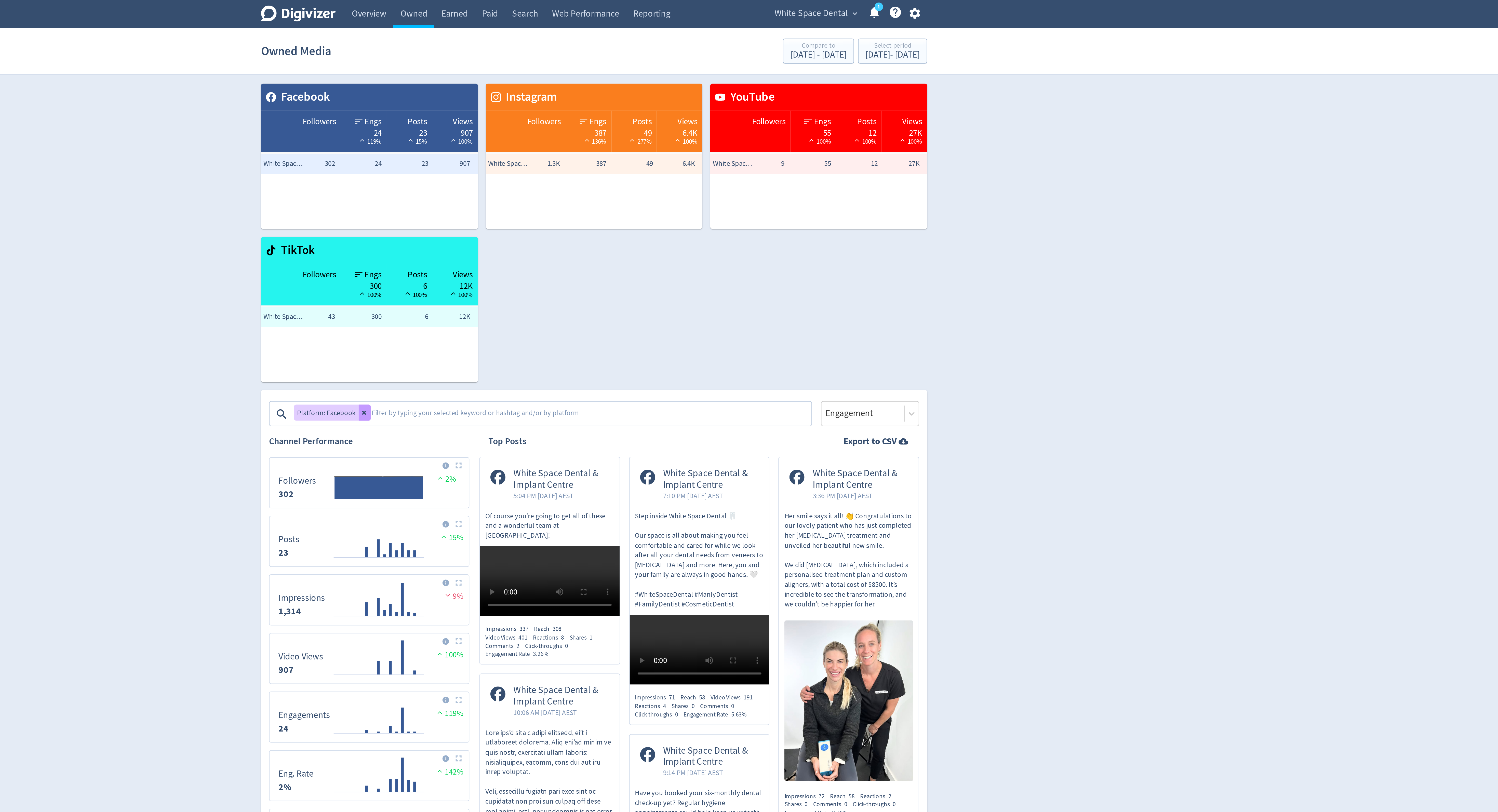
click at [632, 210] on icon at bounding box center [632, 209] width 3 height 3
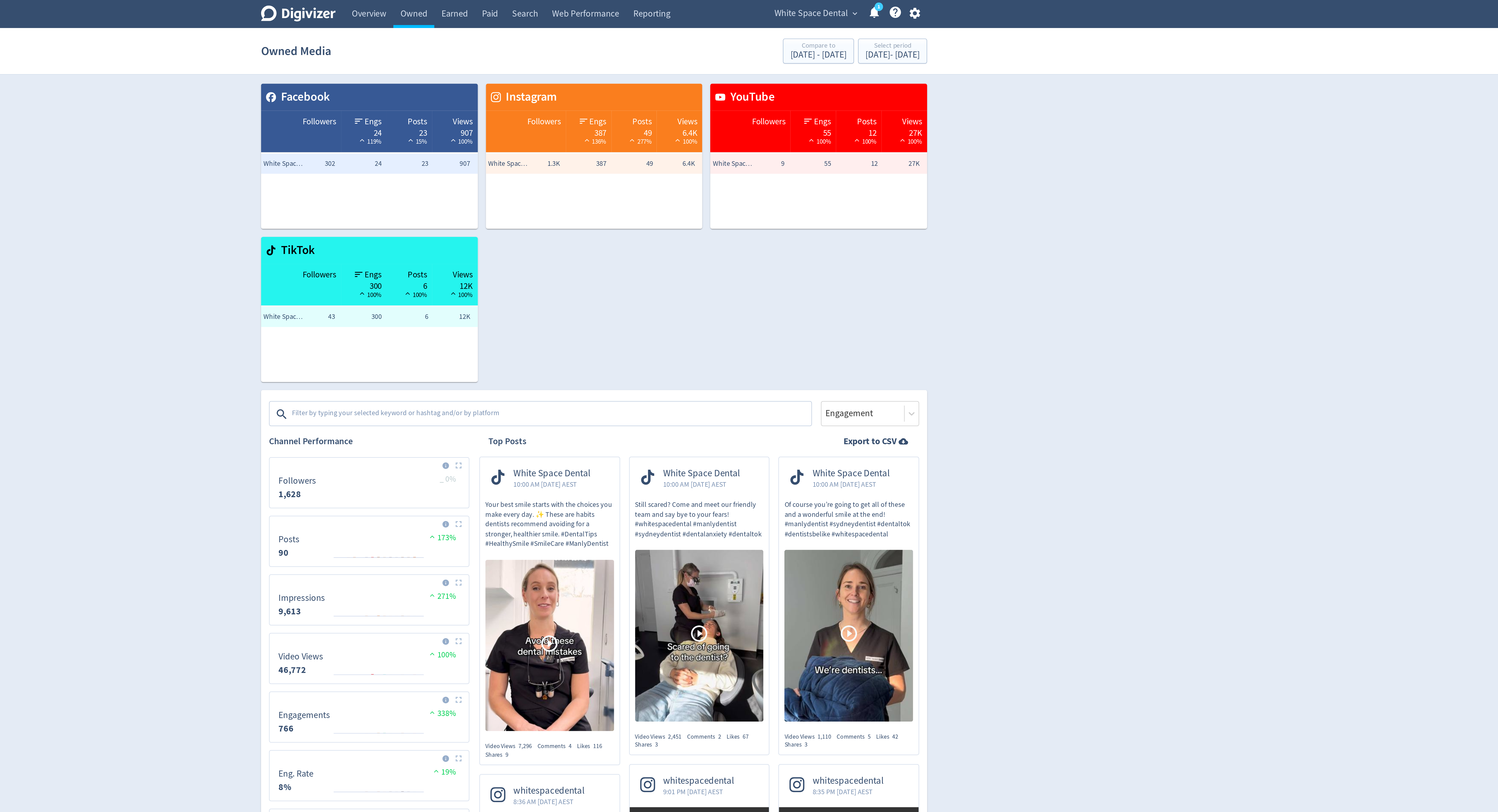
click at [654, 209] on textarea at bounding box center [727, 211] width 264 height 10
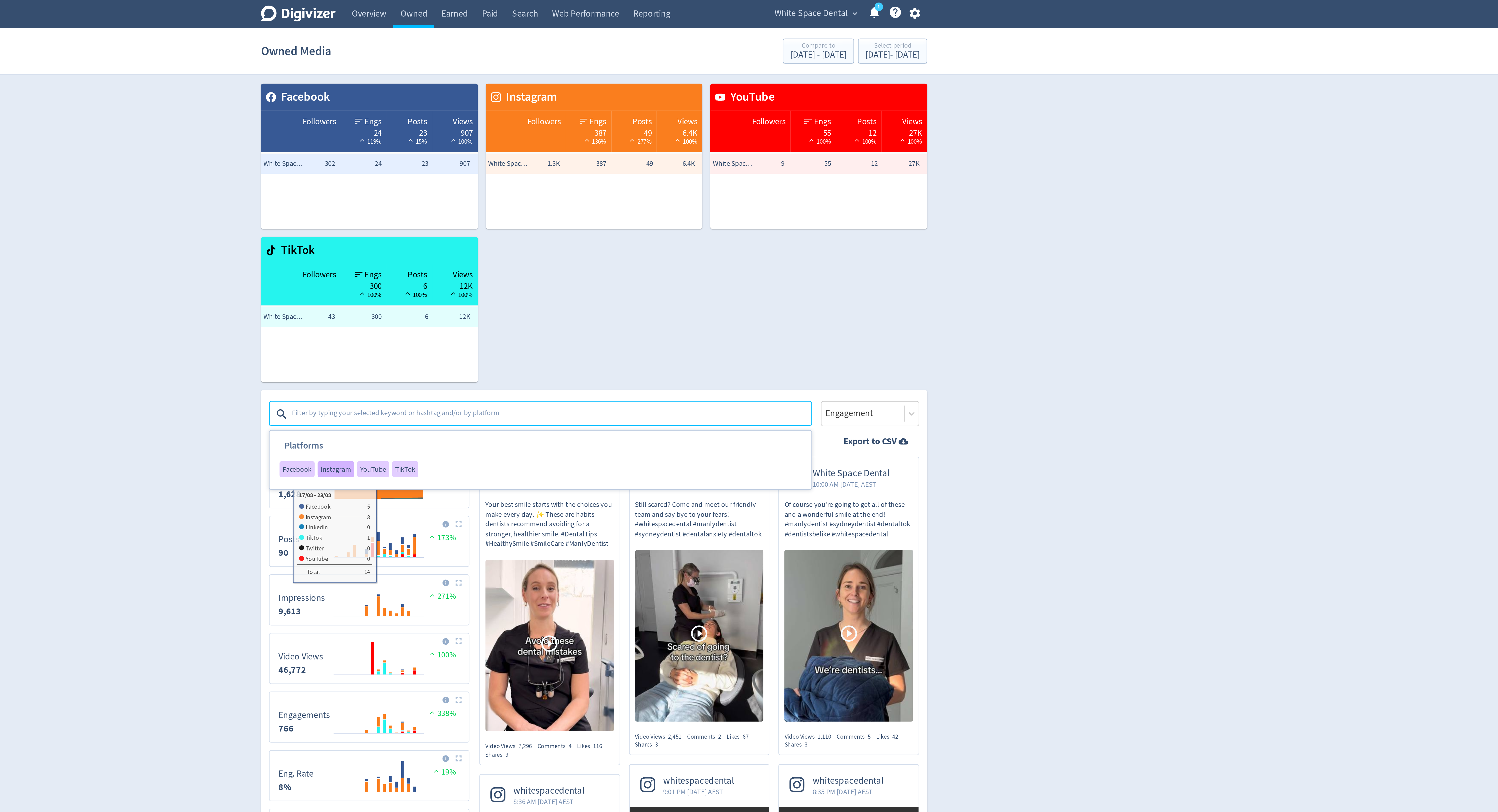
click at [621, 238] on span "Instagram" at bounding box center [618, 238] width 16 height 3
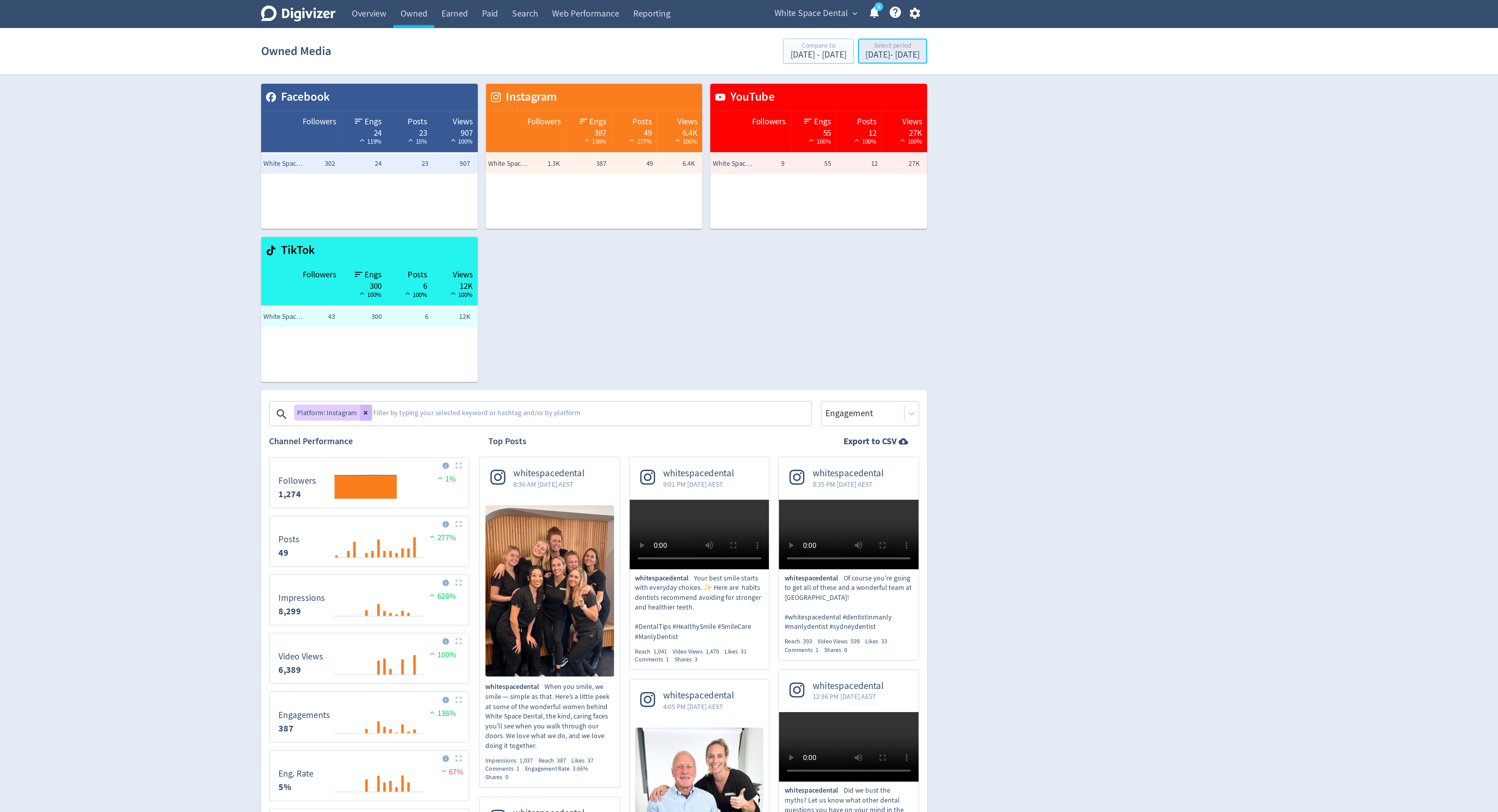
click at [894, 26] on div "Select period" at bounding box center [900, 23] width 27 height 4
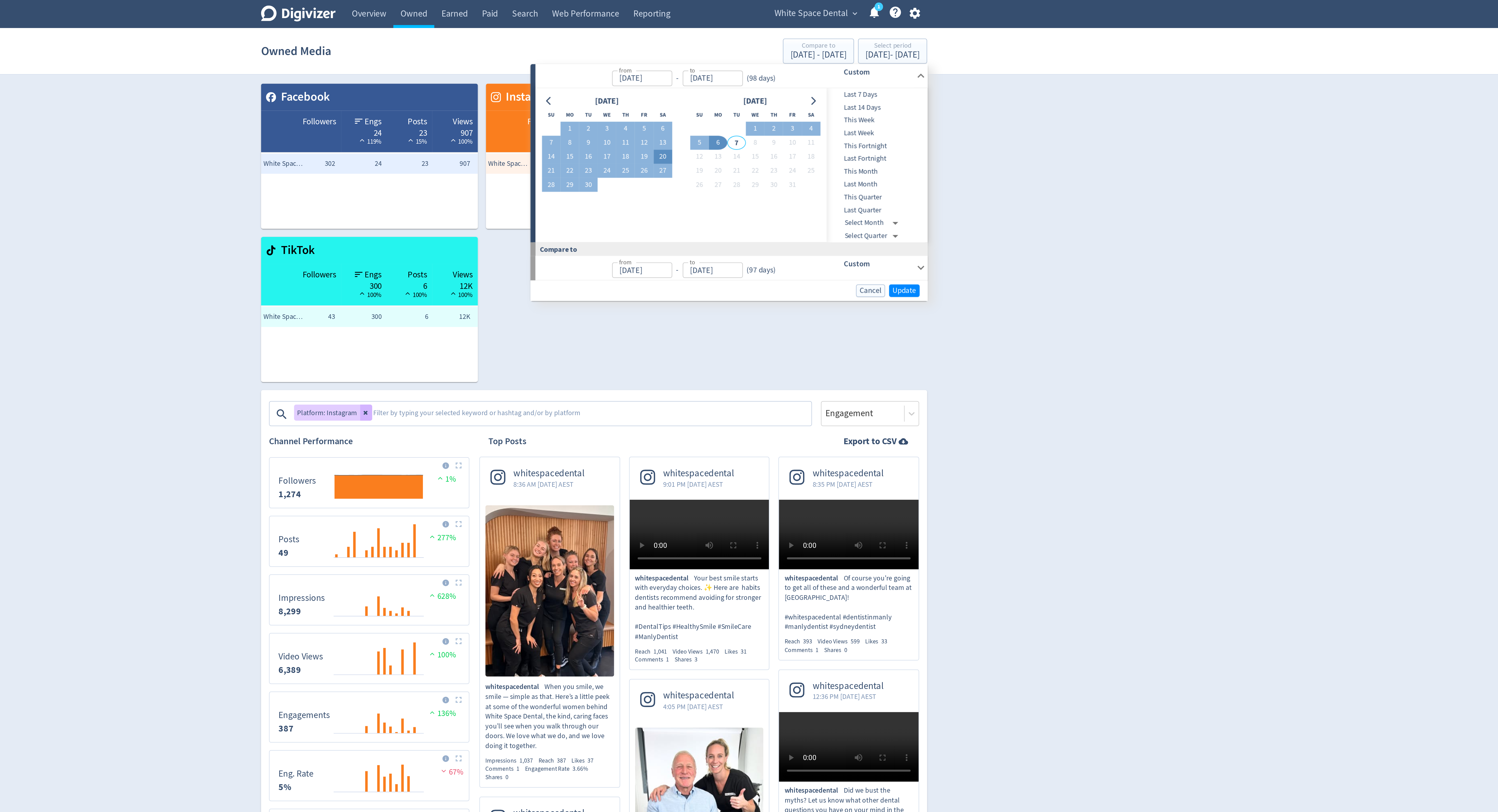
click at [783, 80] on button "20" at bounding box center [784, 80] width 9 height 7
type input "[DATE]"
click at [843, 66] on button "2" at bounding box center [840, 65] width 9 height 7
type input "[DATE]"
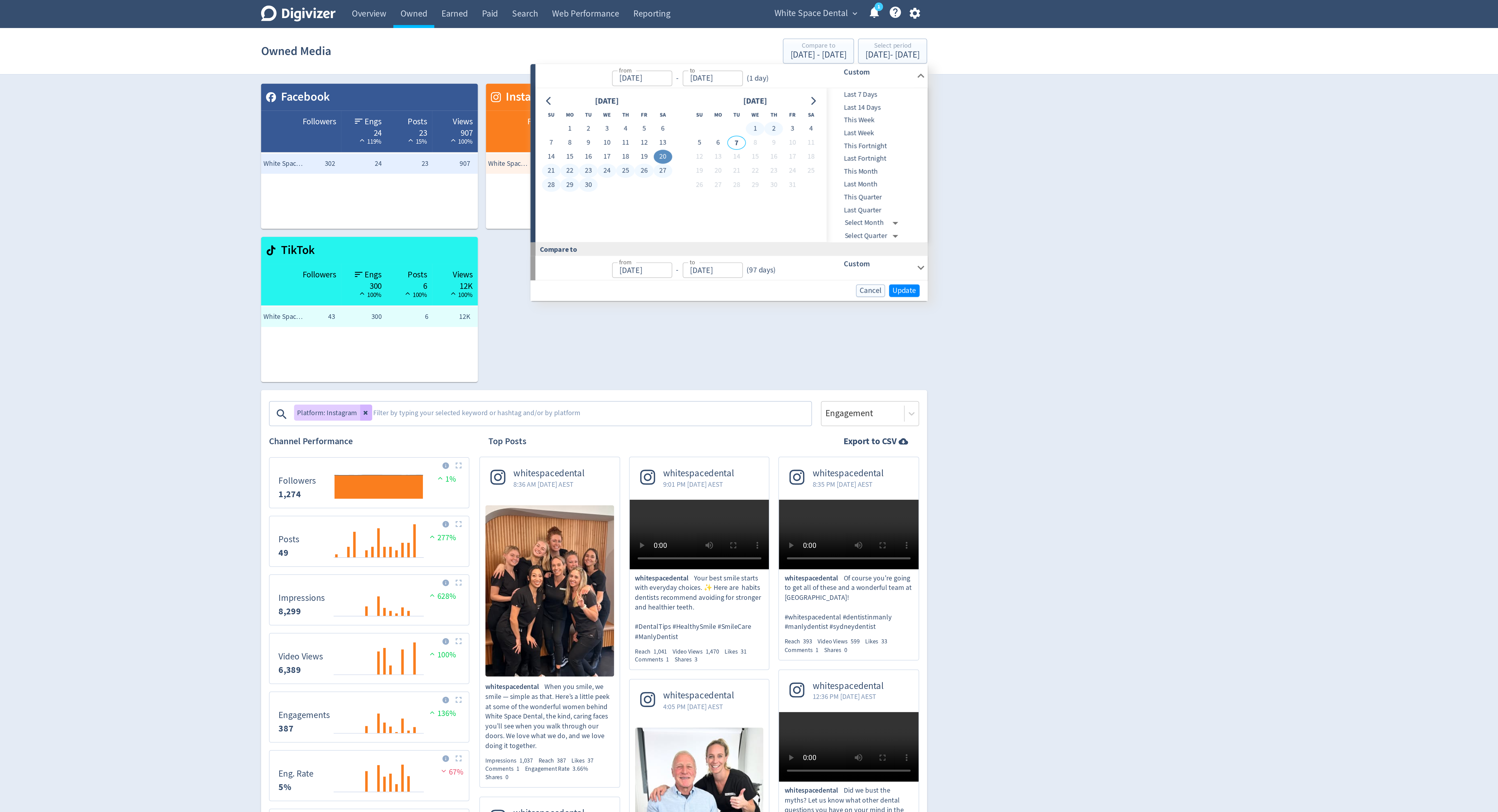
type input "[DATE]"
click at [901, 146] on span "Update" at bounding box center [907, 148] width 12 height 4
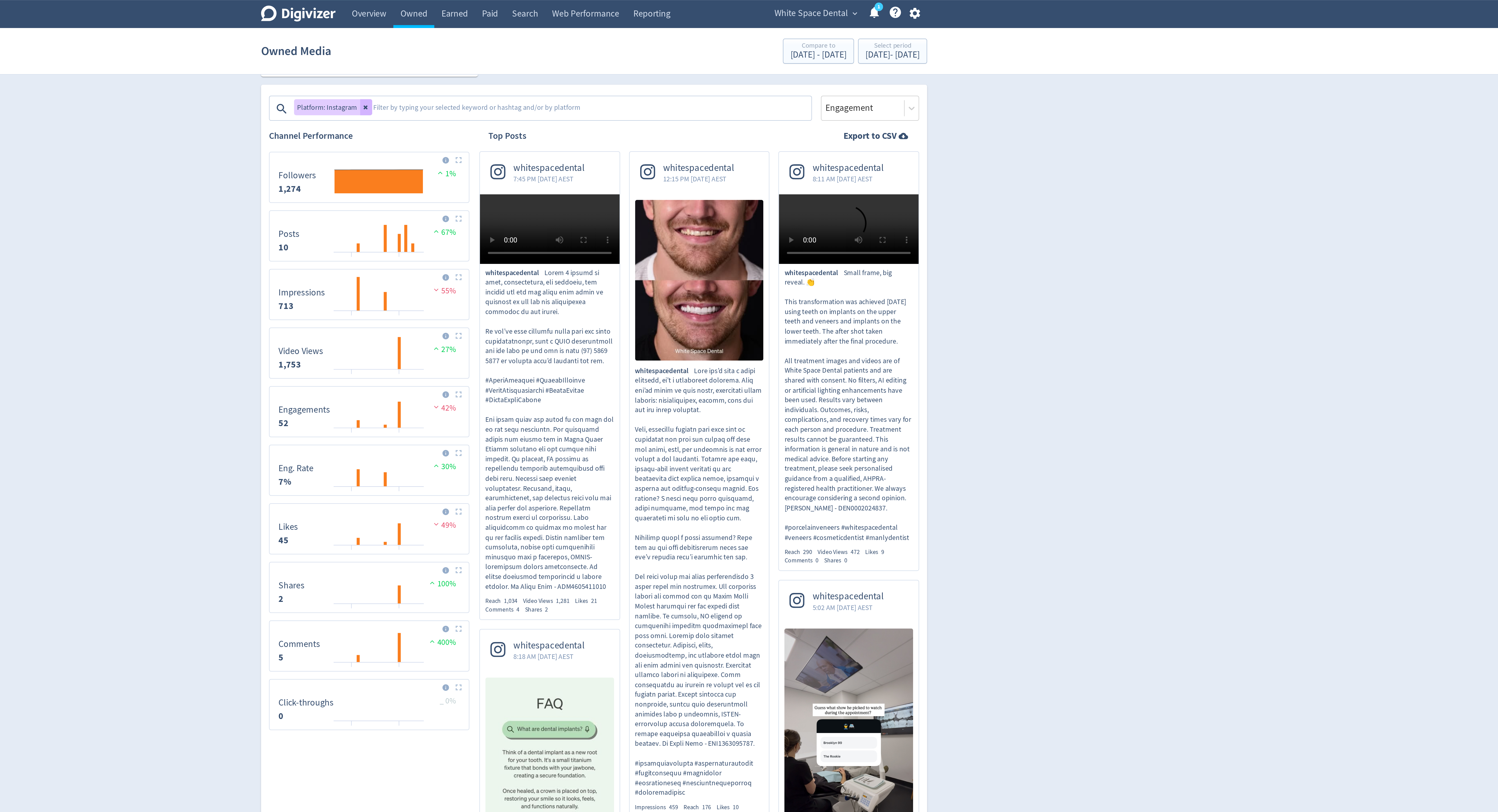
scroll to position [152, 0]
